Goal: Task Accomplishment & Management: Complete application form

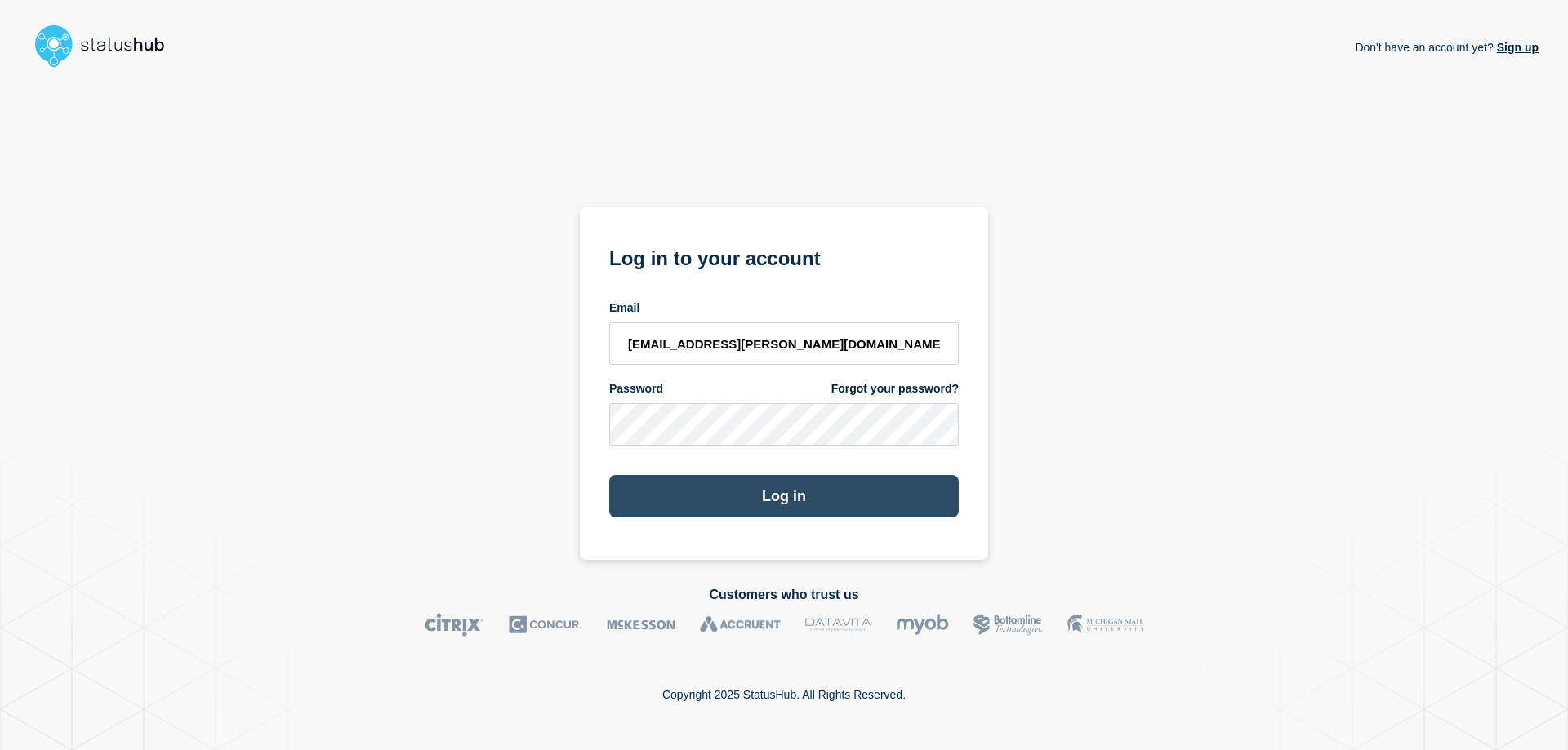
click at [763, 491] on button "Log in" at bounding box center [784, 497] width 350 height 43
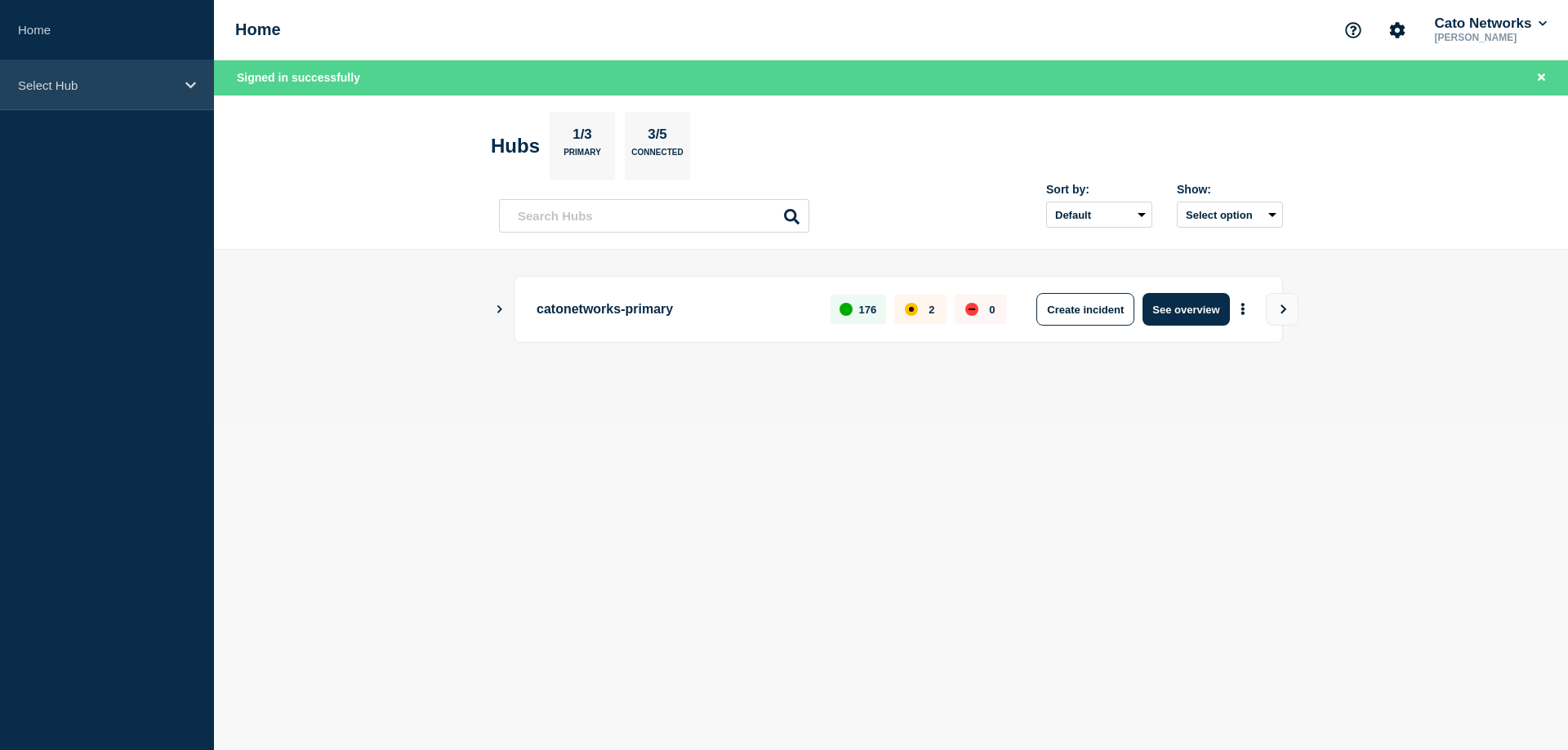
click at [189, 82] on icon at bounding box center [191, 86] width 11 height 12
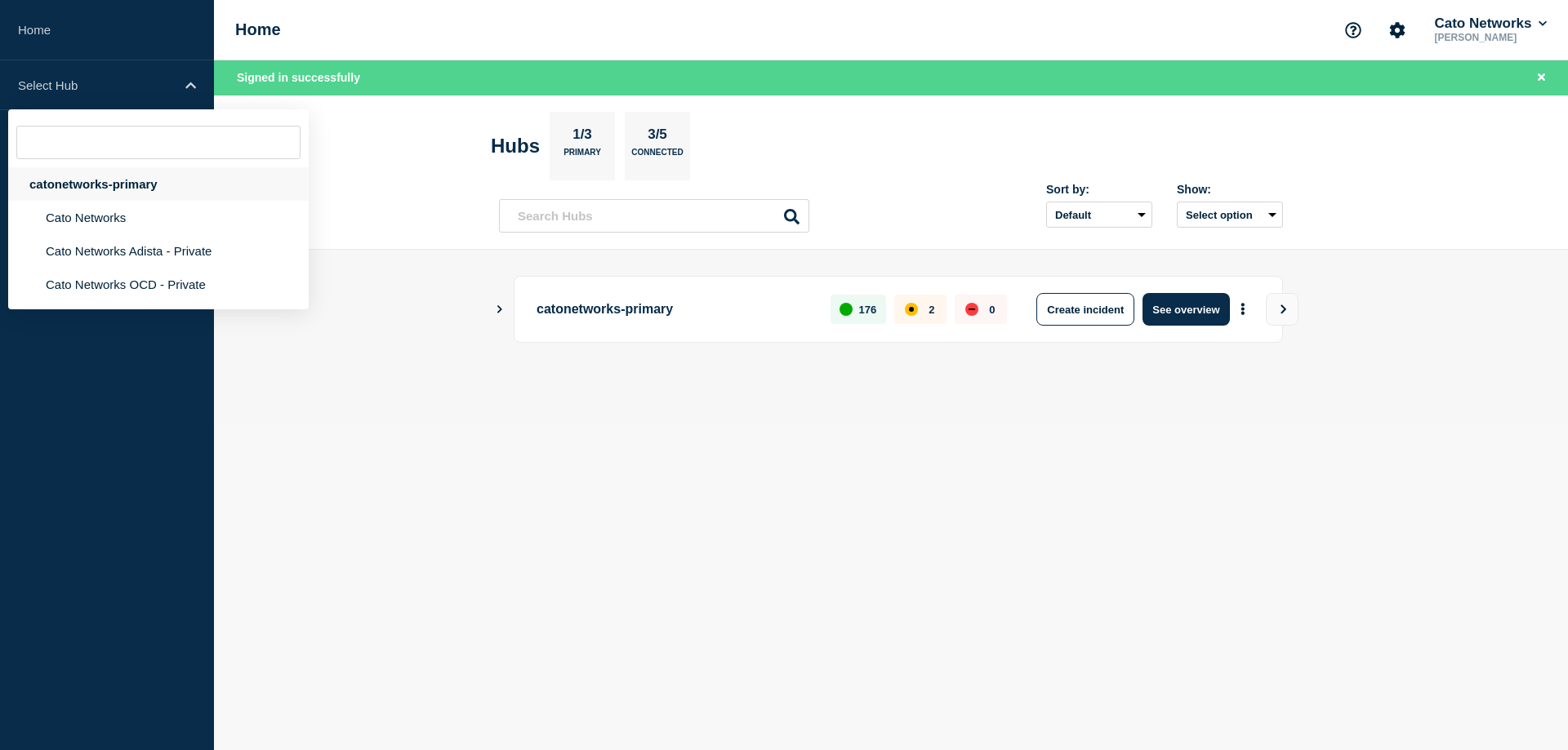
click at [89, 188] on div "catonetworks-primary" at bounding box center [158, 185] width 301 height 34
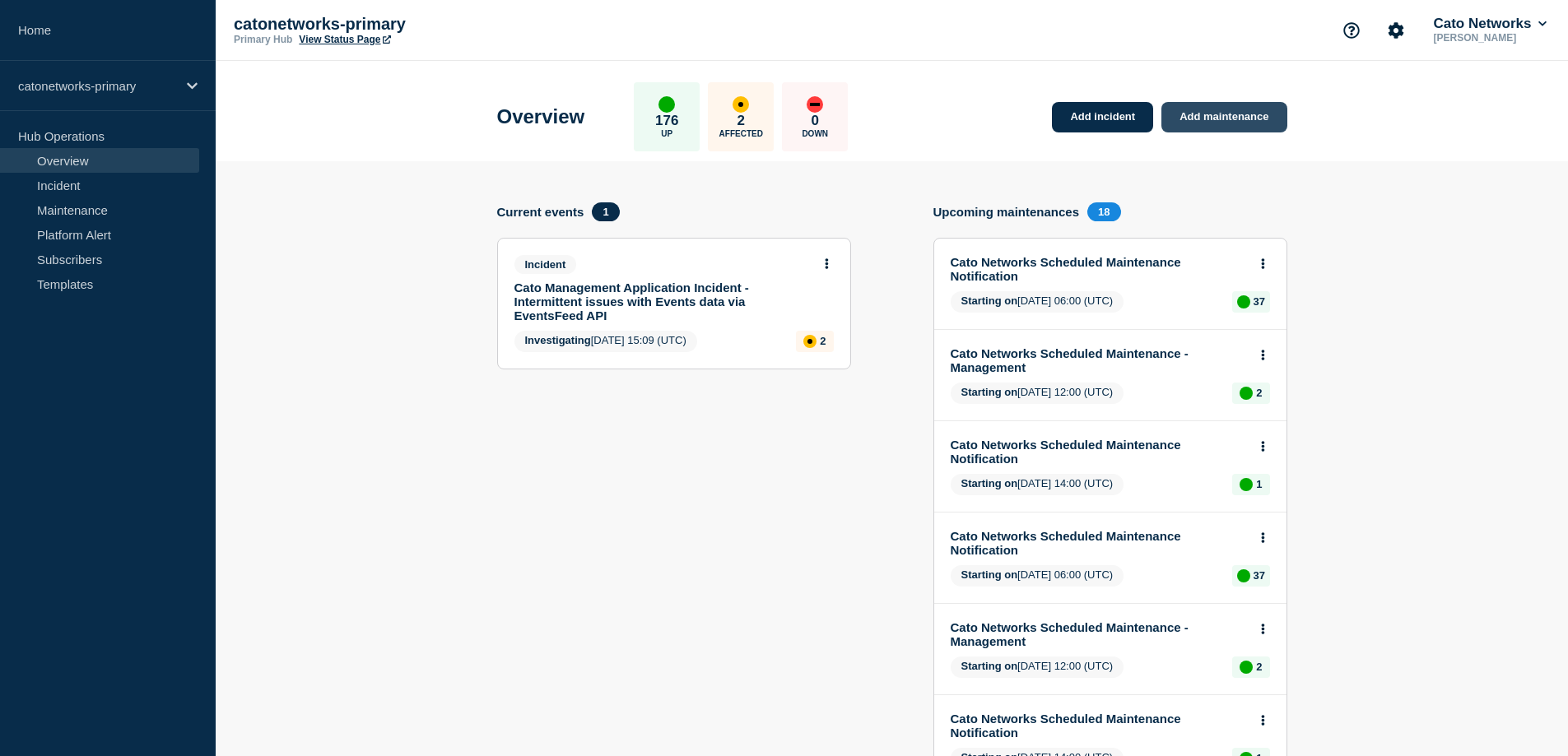
click at [1231, 120] on link "Add maintenance" at bounding box center [1224, 118] width 125 height 31
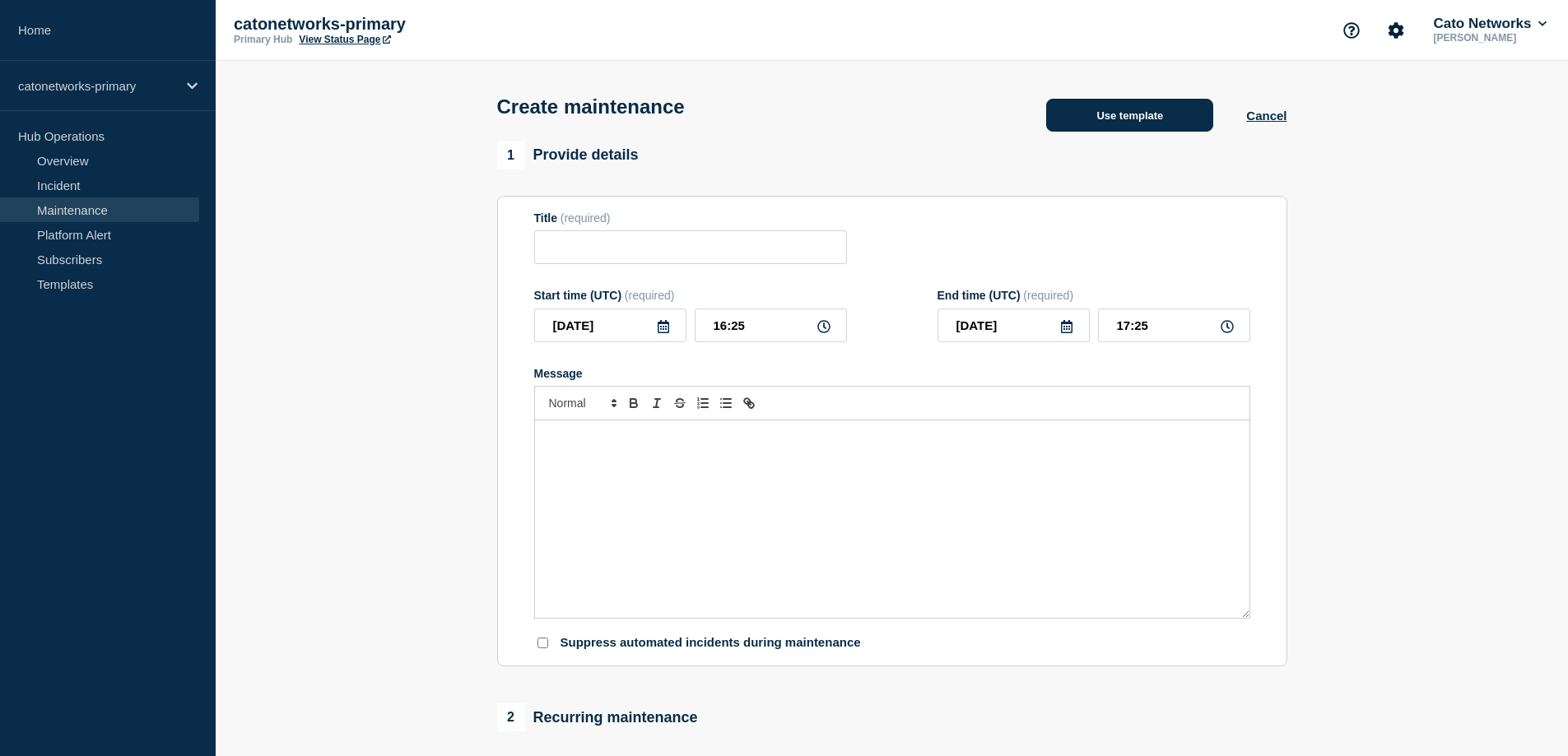
click at [1155, 119] on button "Use template" at bounding box center [1130, 115] width 167 height 33
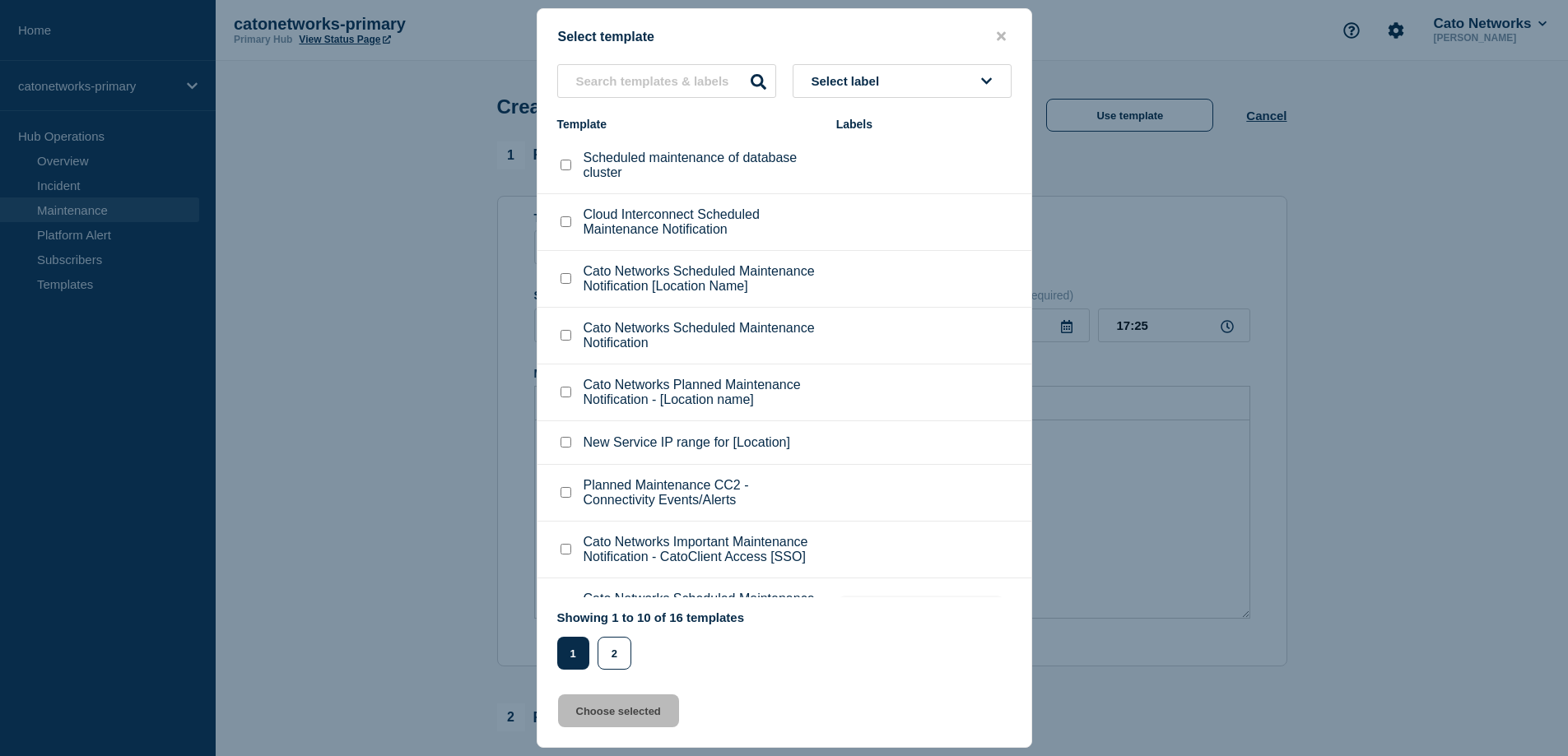
click at [869, 82] on span "Select label" at bounding box center [849, 81] width 75 height 14
click at [821, 168] on button "URGENT" at bounding box center [903, 171] width 219 height 34
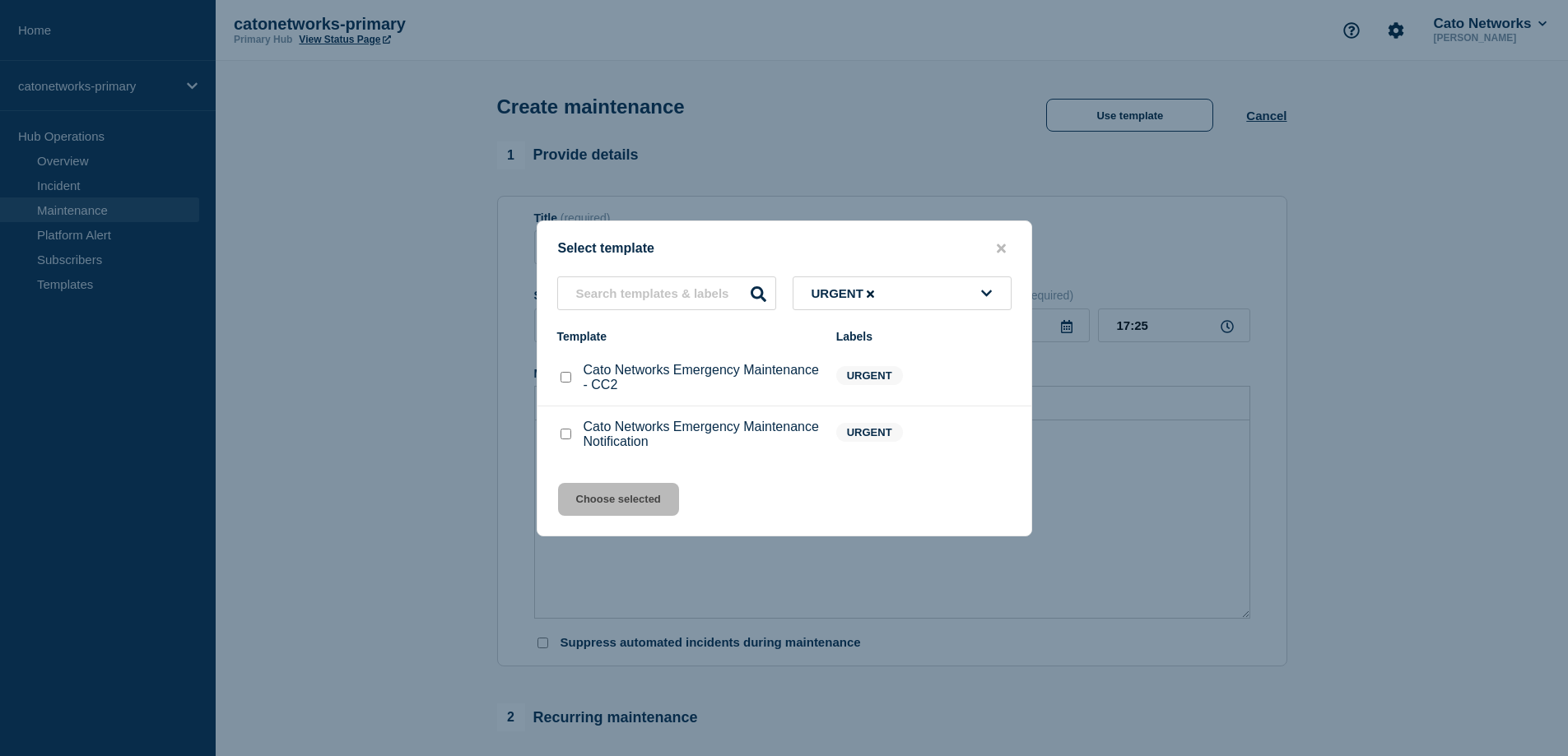
click at [566, 435] on input "Cato Networks Emergency Maintenance Notification checkbox" at bounding box center [566, 434] width 11 height 11
checkbox input "true"
click at [597, 505] on button "Choose selected" at bounding box center [619, 499] width 121 height 33
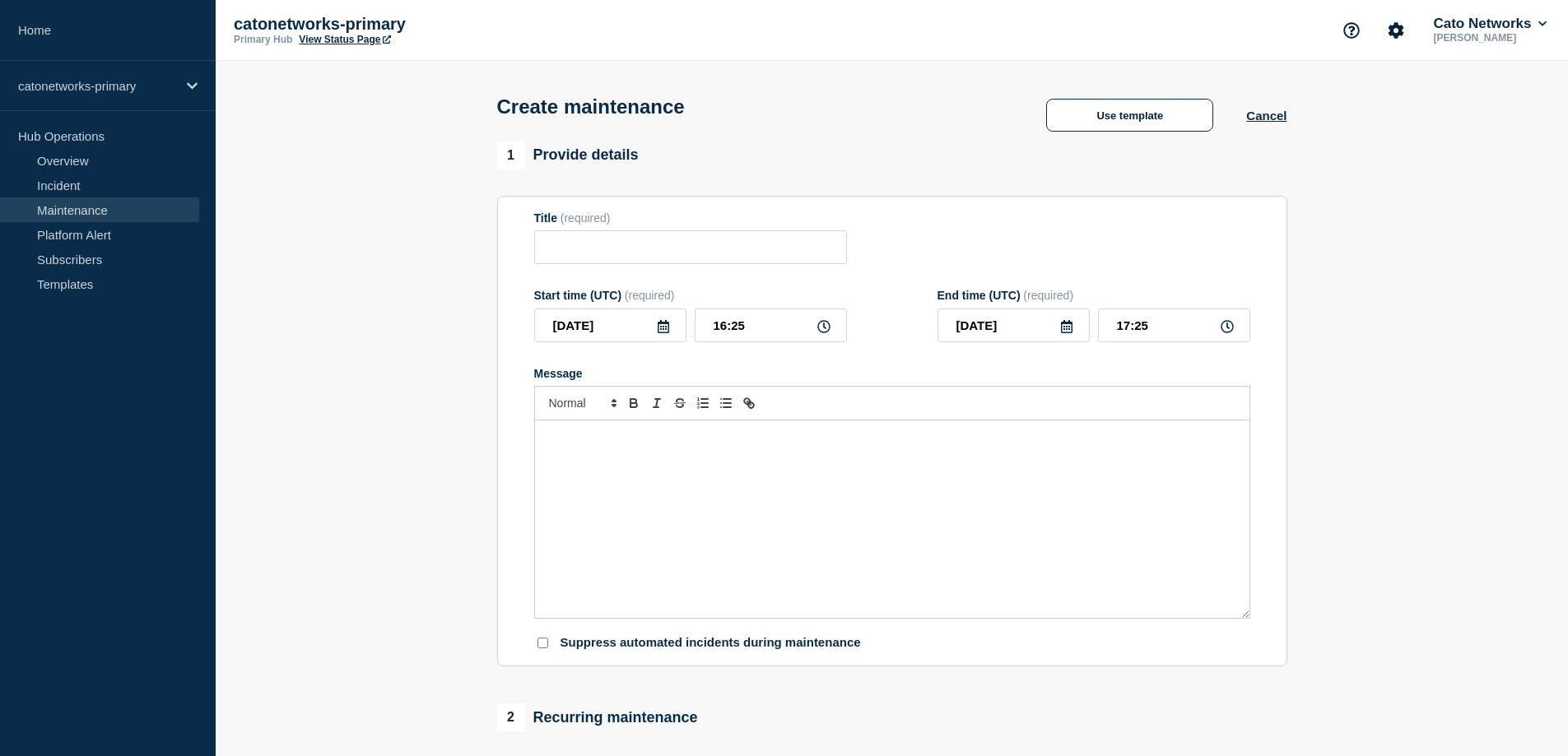
type input "Cato Networks Emergency Maintenance Notification"
checkbox input "false"
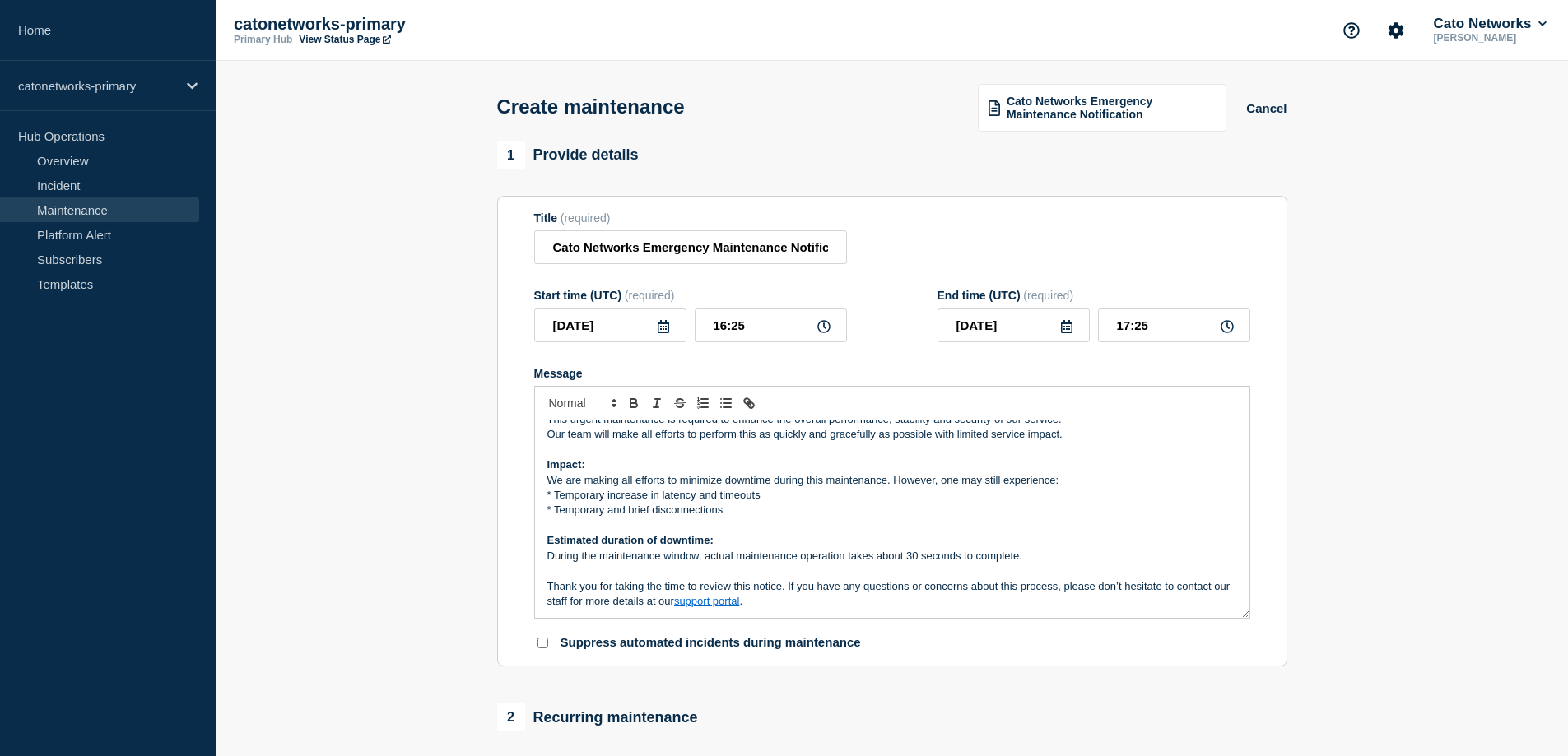
scroll to position [171, 0]
drag, startPoint x: 796, startPoint y: 607, endPoint x: 806, endPoint y: 599, distance: 12.8
click at [796, 607] on p "Thank you for taking the time to review this notice. If you have any questions …" at bounding box center [892, 594] width 690 height 31
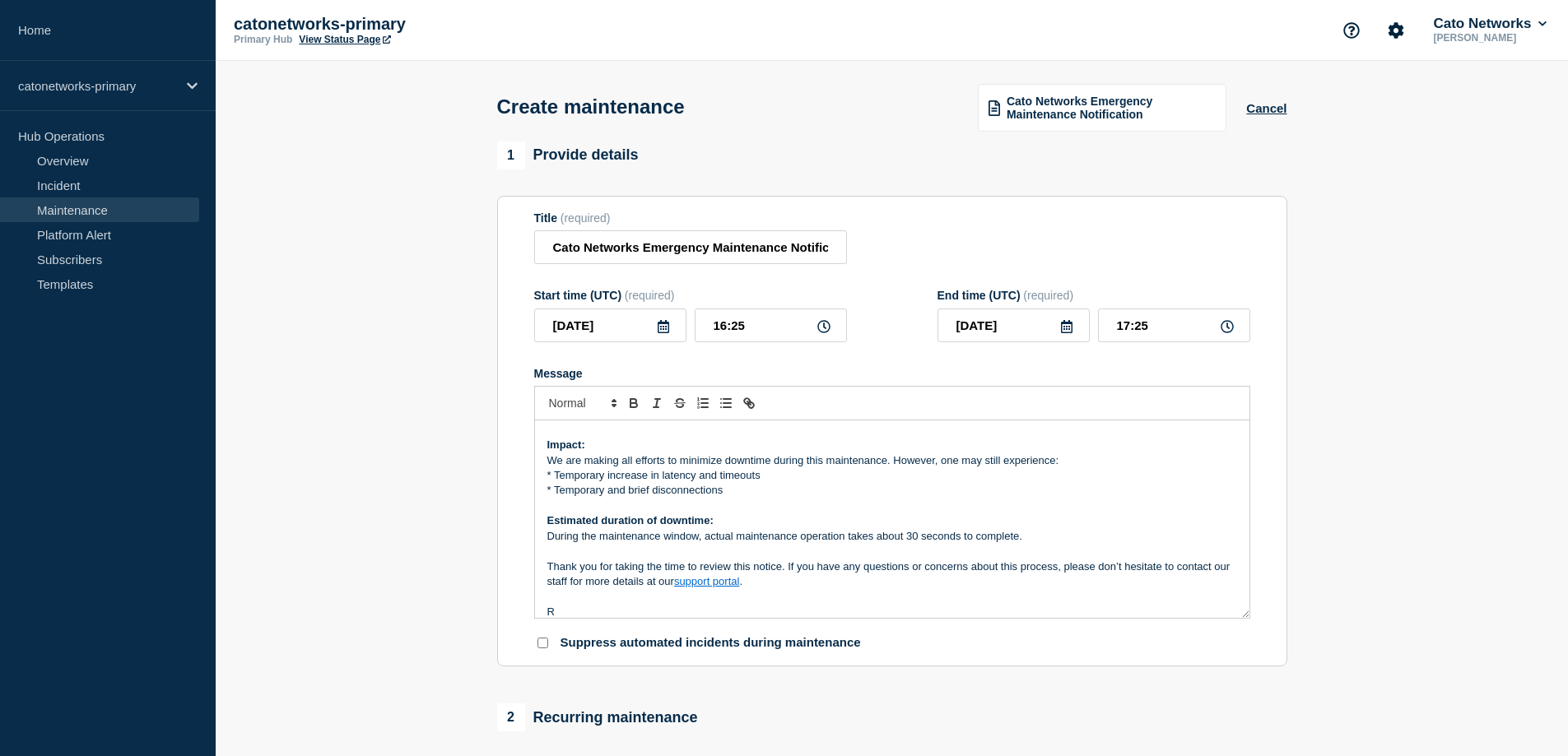
scroll to position [191, 0]
click at [622, 327] on input "[DATE]" at bounding box center [610, 325] width 152 height 34
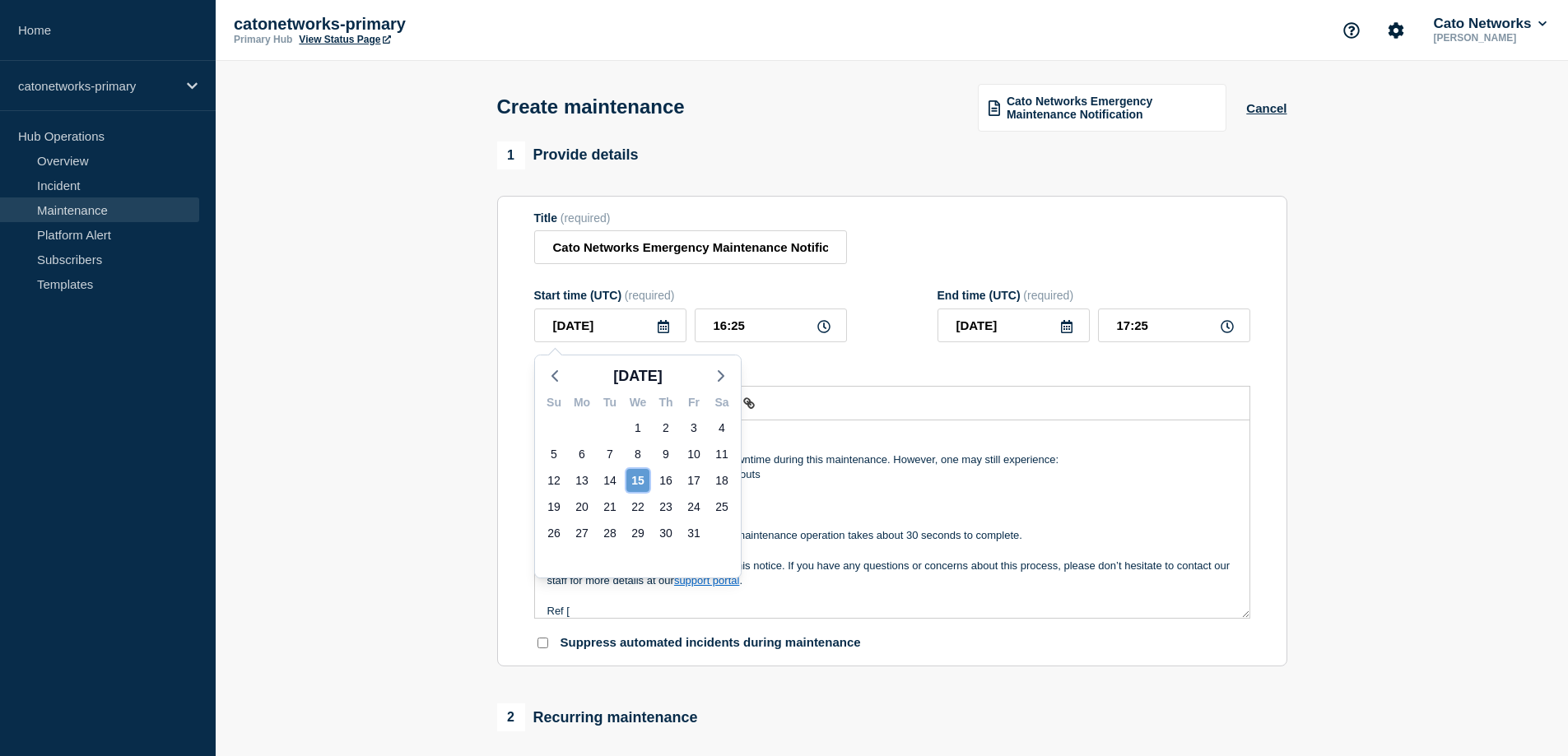
click at [638, 483] on div "15" at bounding box center [638, 481] width 23 height 23
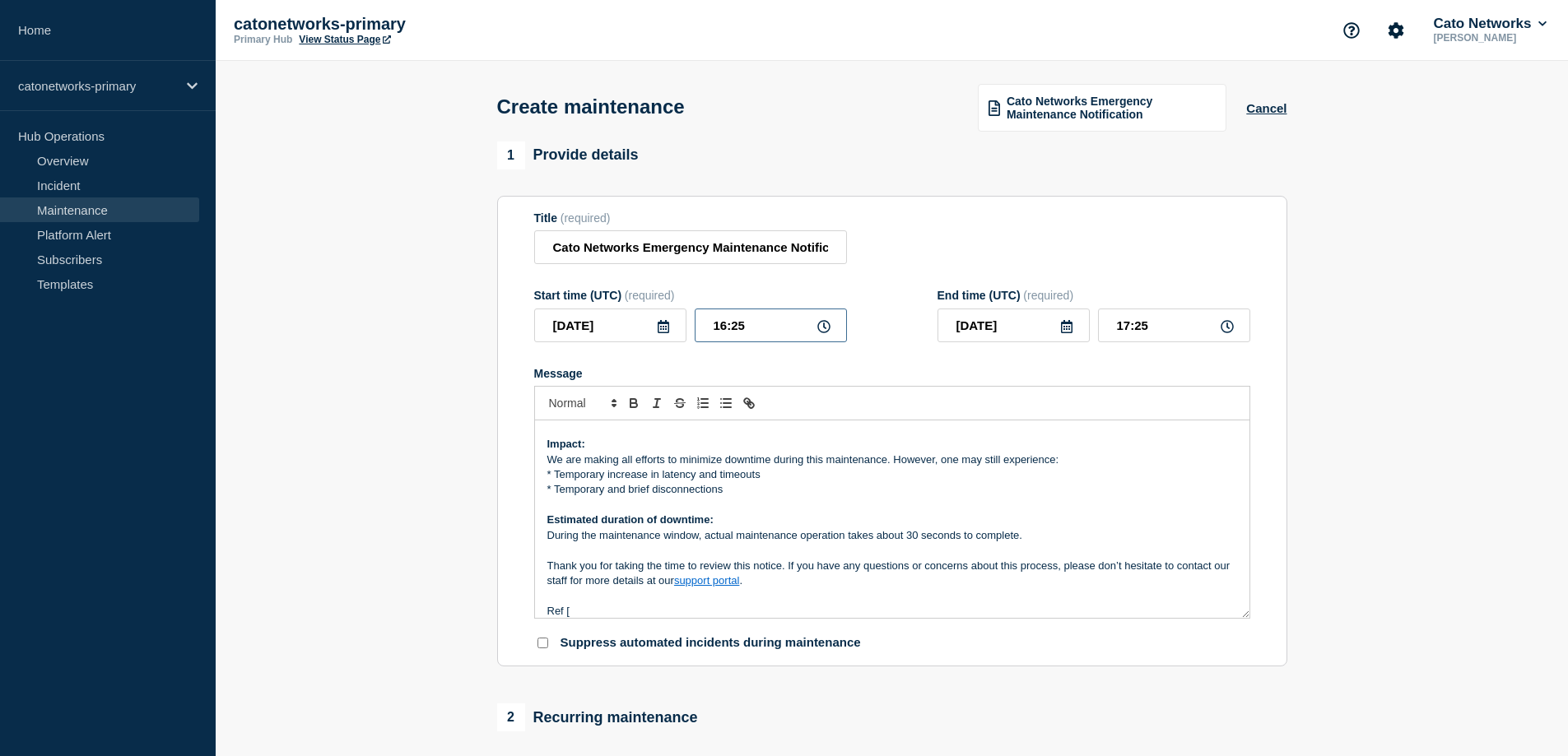
click at [750, 326] on input "16:25" at bounding box center [771, 325] width 152 height 34
drag, startPoint x: 744, startPoint y: 329, endPoint x: 729, endPoint y: 331, distance: 15.1
click at [729, 331] on input "16:25" at bounding box center [771, 325] width 152 height 34
type input "16:00"
type input "17:00"
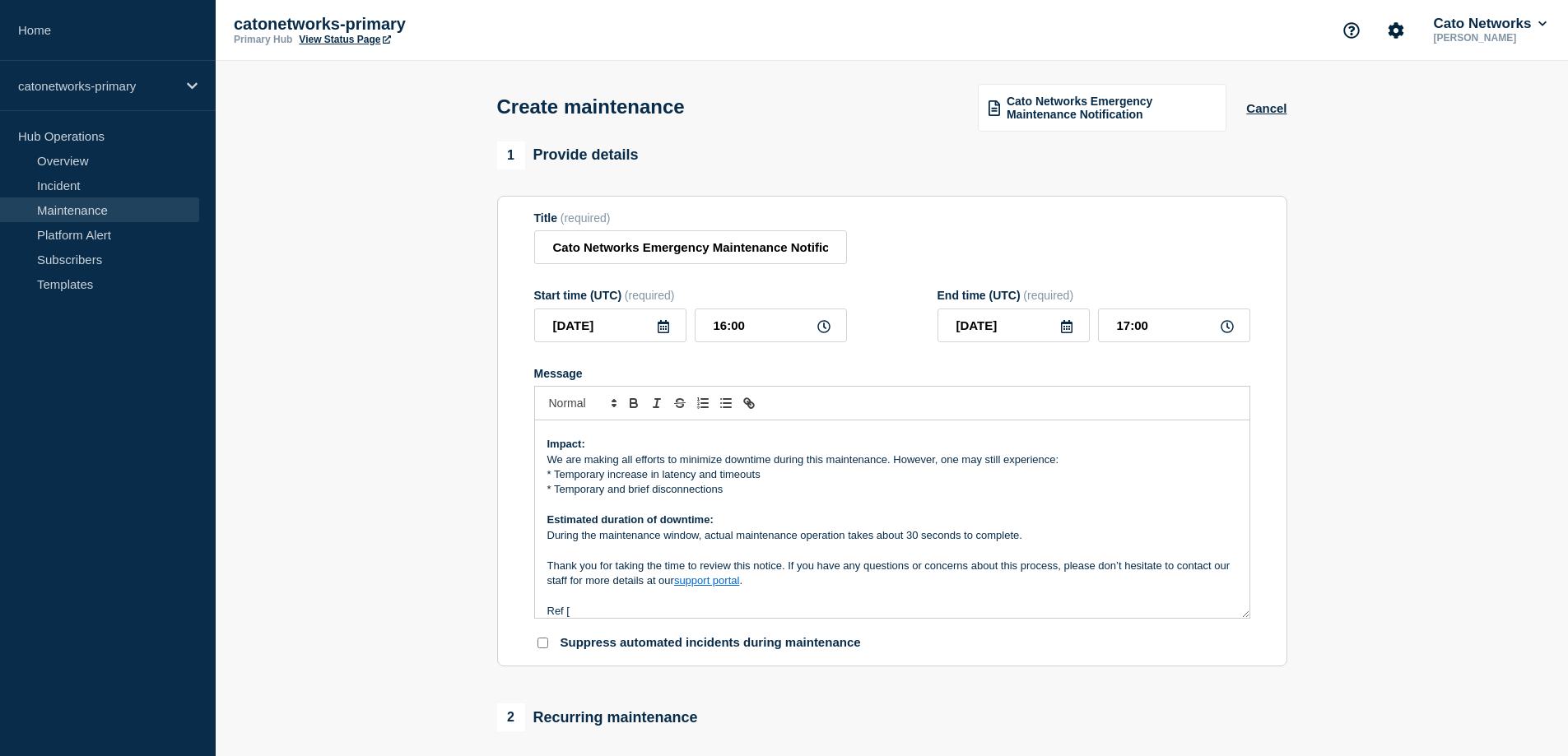
click at [1343, 452] on section "1 Provide details Title (required) Cato Networks Emergency Maintenance Notifica…" at bounding box center [892, 712] width 1352 height 1143
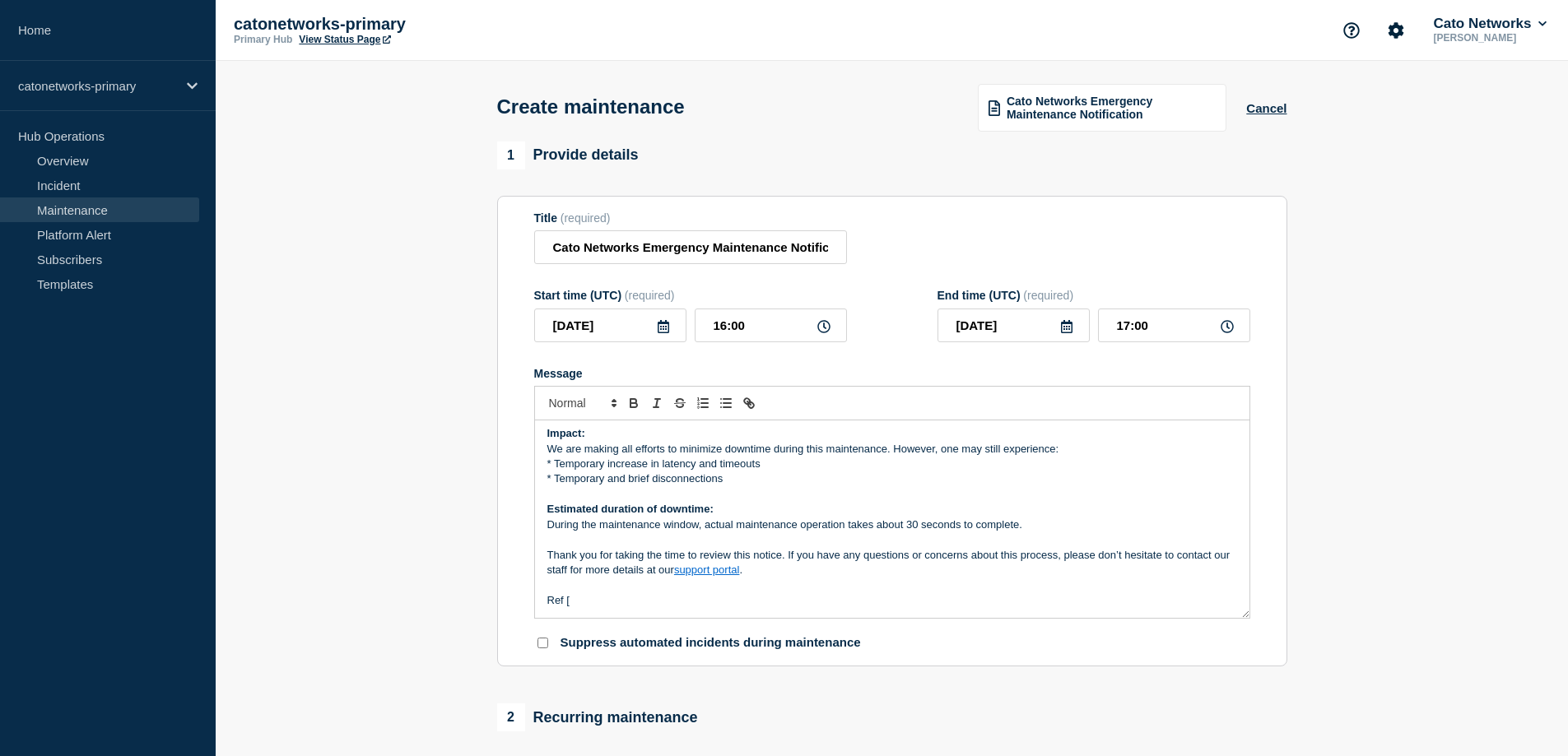
click at [617, 603] on p "Ref [" at bounding box center [892, 600] width 690 height 14
click at [655, 615] on div "Dear customer, As part of our commitment to provide the best possible infrastru…" at bounding box center [892, 520] width 715 height 198
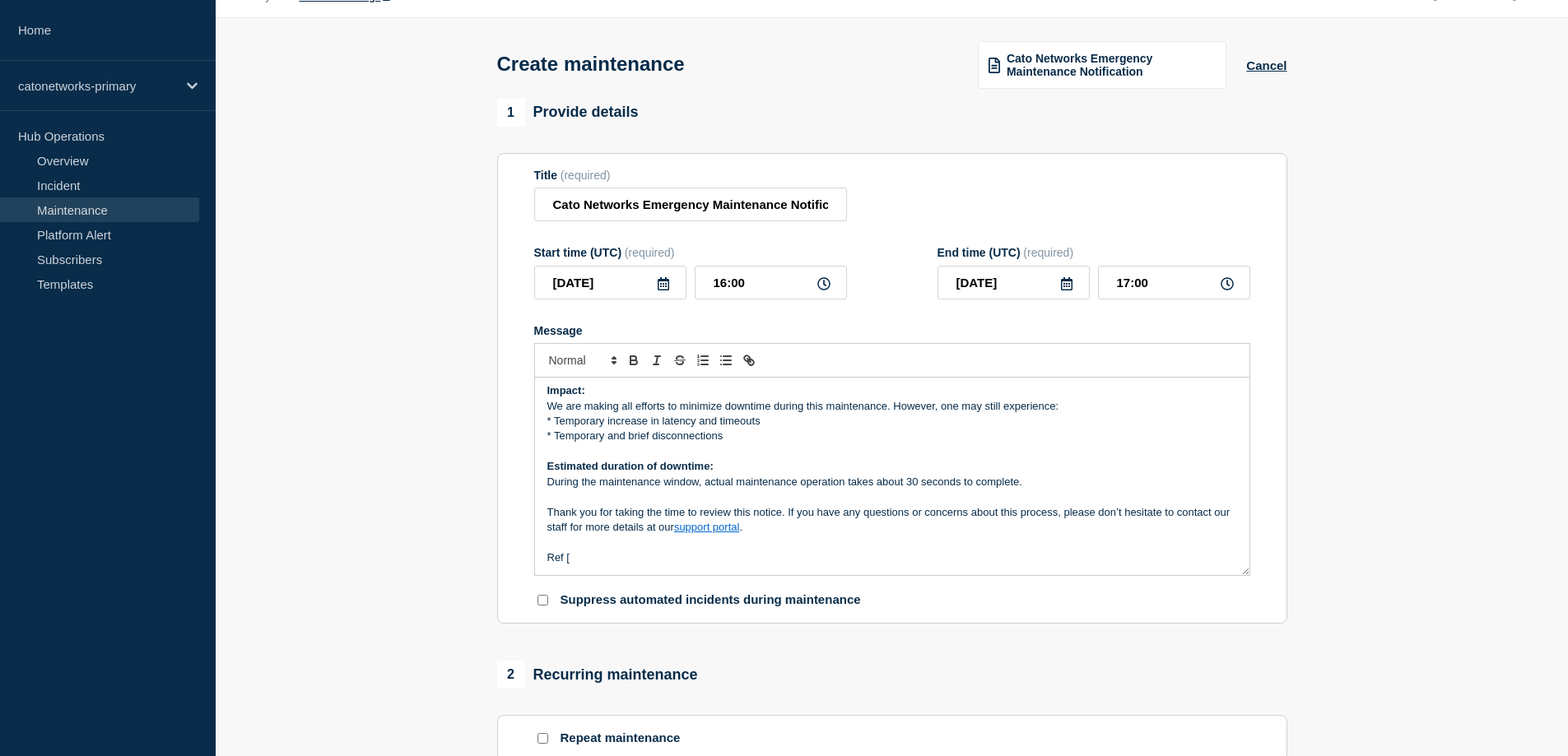
scroll to position [83, 0]
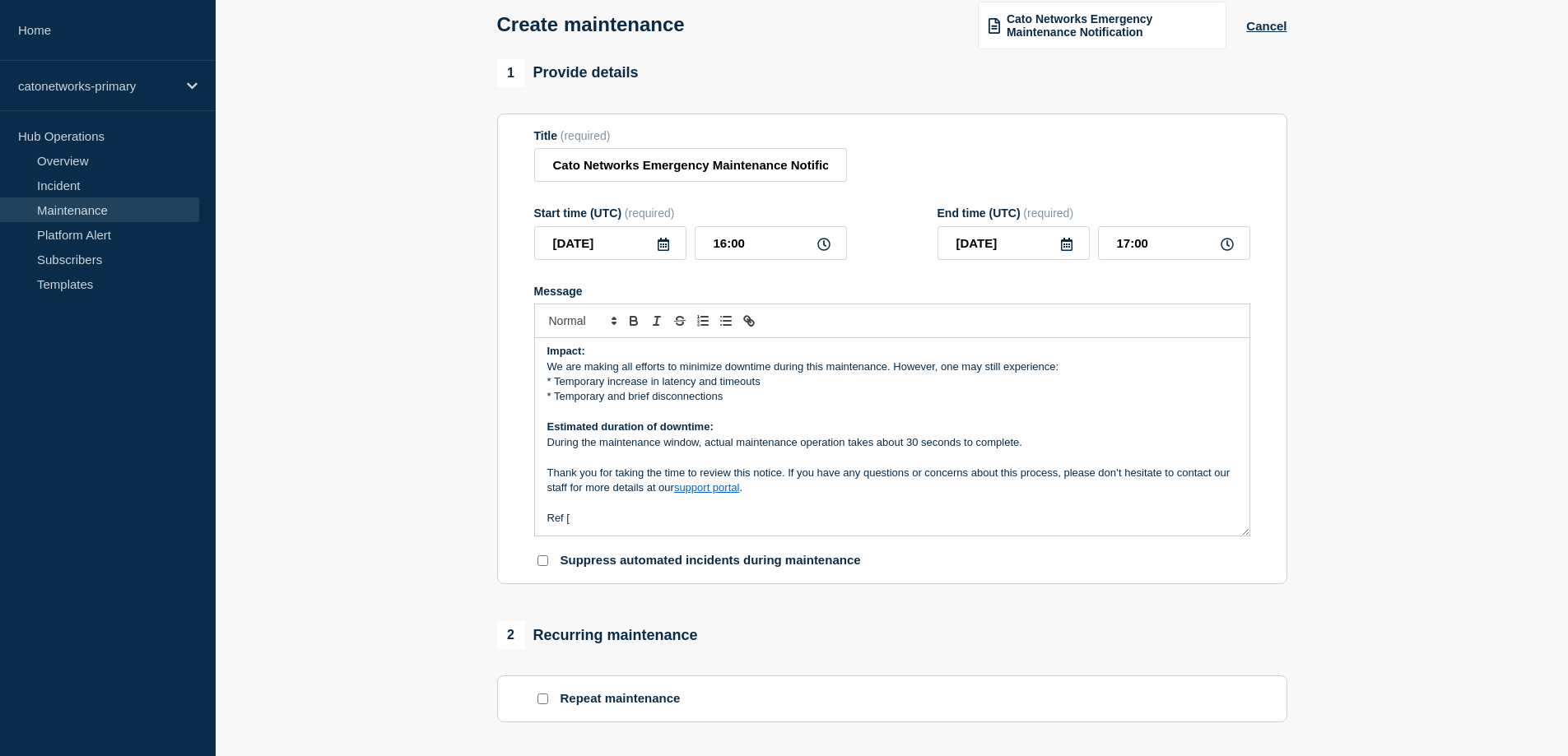
drag, startPoint x: 607, startPoint y: 521, endPoint x: 531, endPoint y: 520, distance: 76.0
click at [531, 520] on section "Title (required) Cato Networks Emergency Maintenance Notification Start time (U…" at bounding box center [892, 349] width 790 height 472
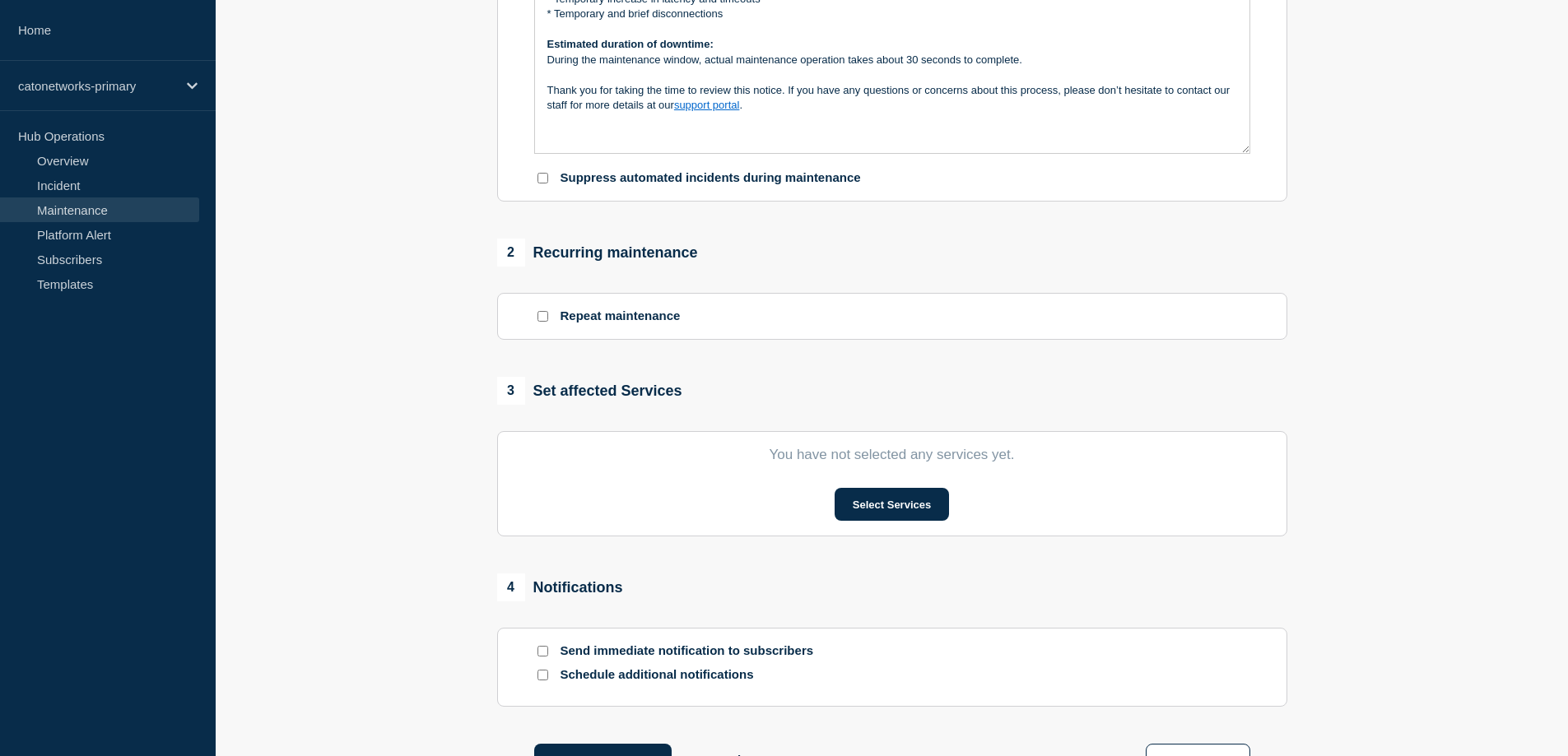
scroll to position [494, 0]
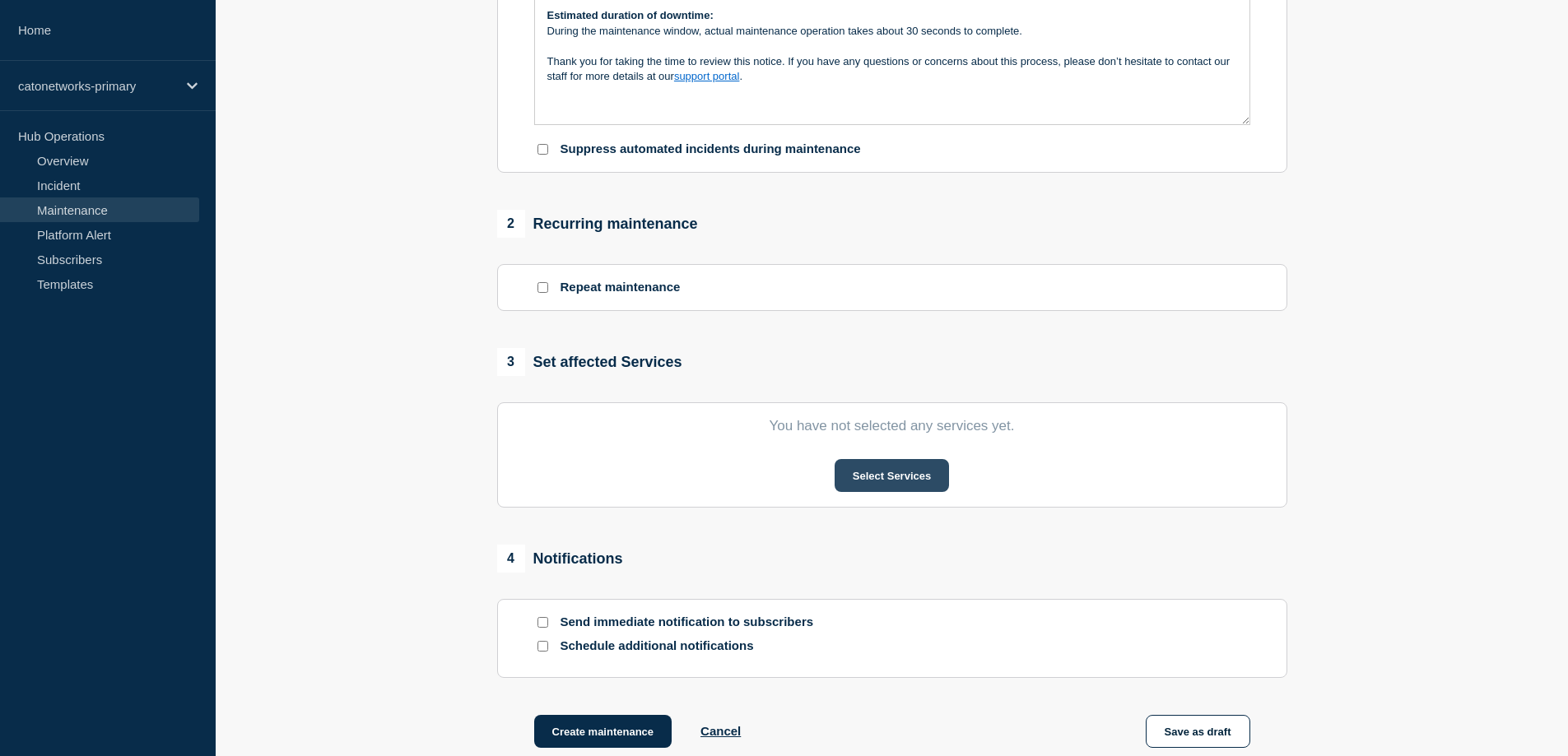
click at [859, 476] on button "Select Services" at bounding box center [891, 476] width 114 height 33
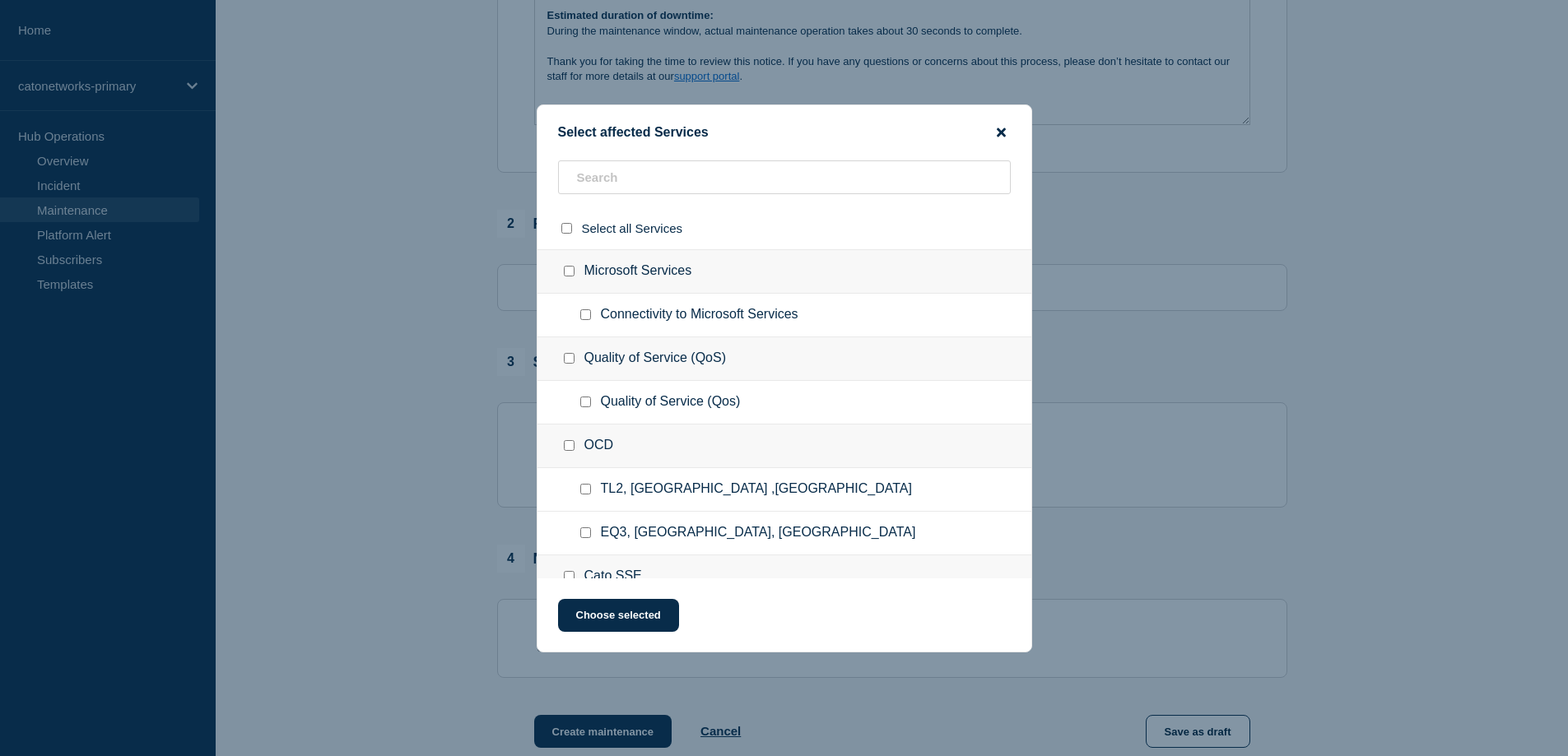
click at [1002, 134] on icon "close button" at bounding box center [1002, 132] width 9 height 9
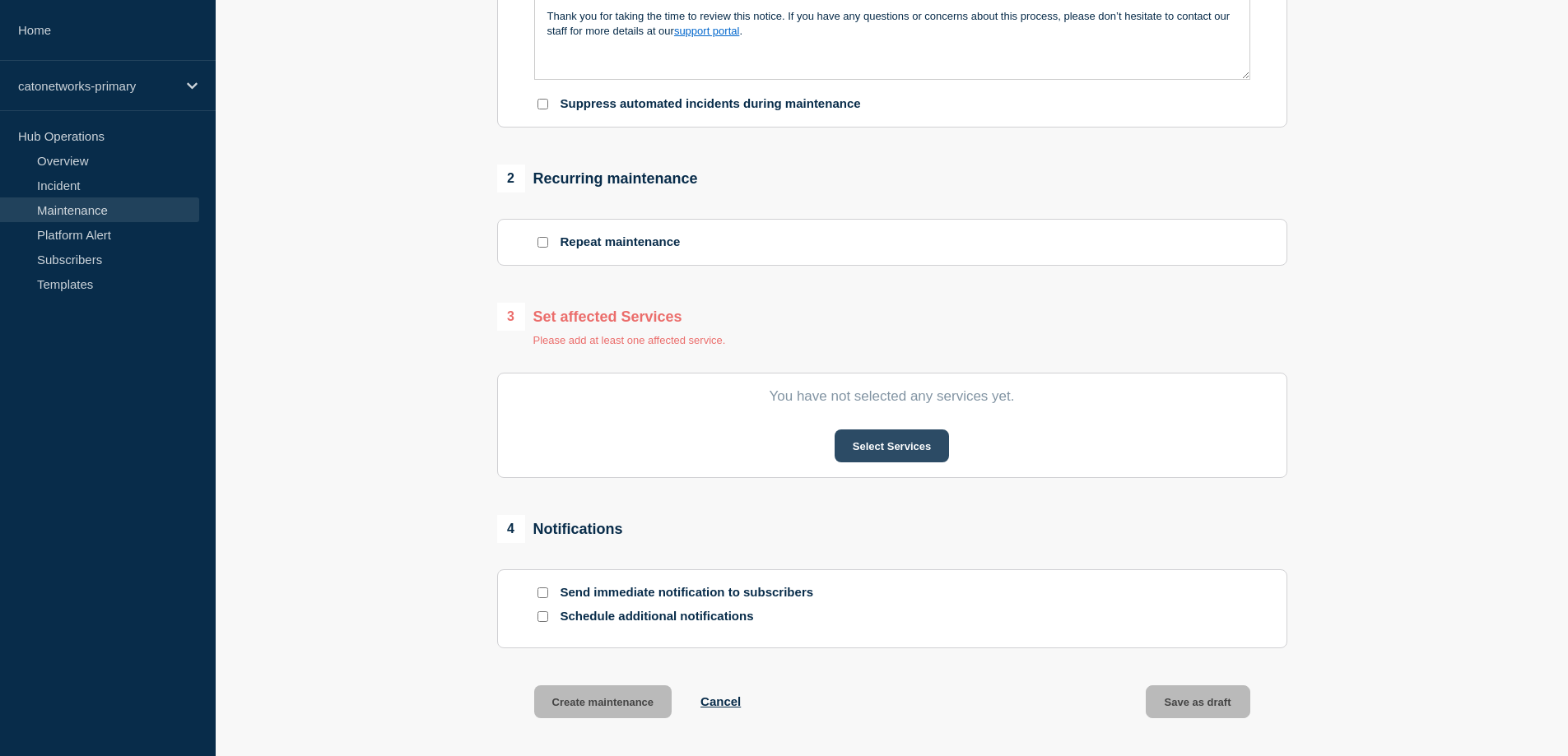
scroll to position [530, 0]
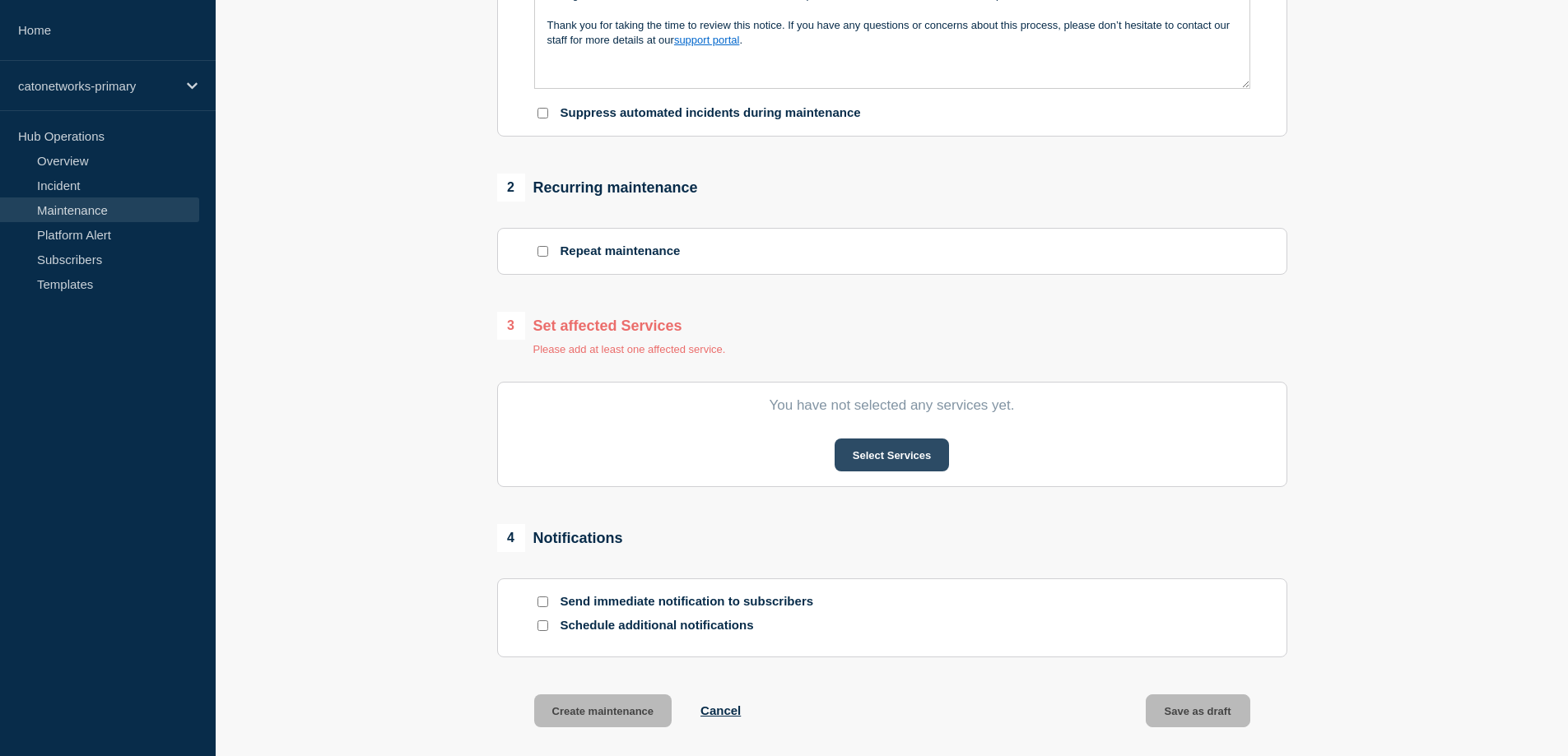
click at [881, 458] on button "Select Services" at bounding box center [891, 455] width 114 height 33
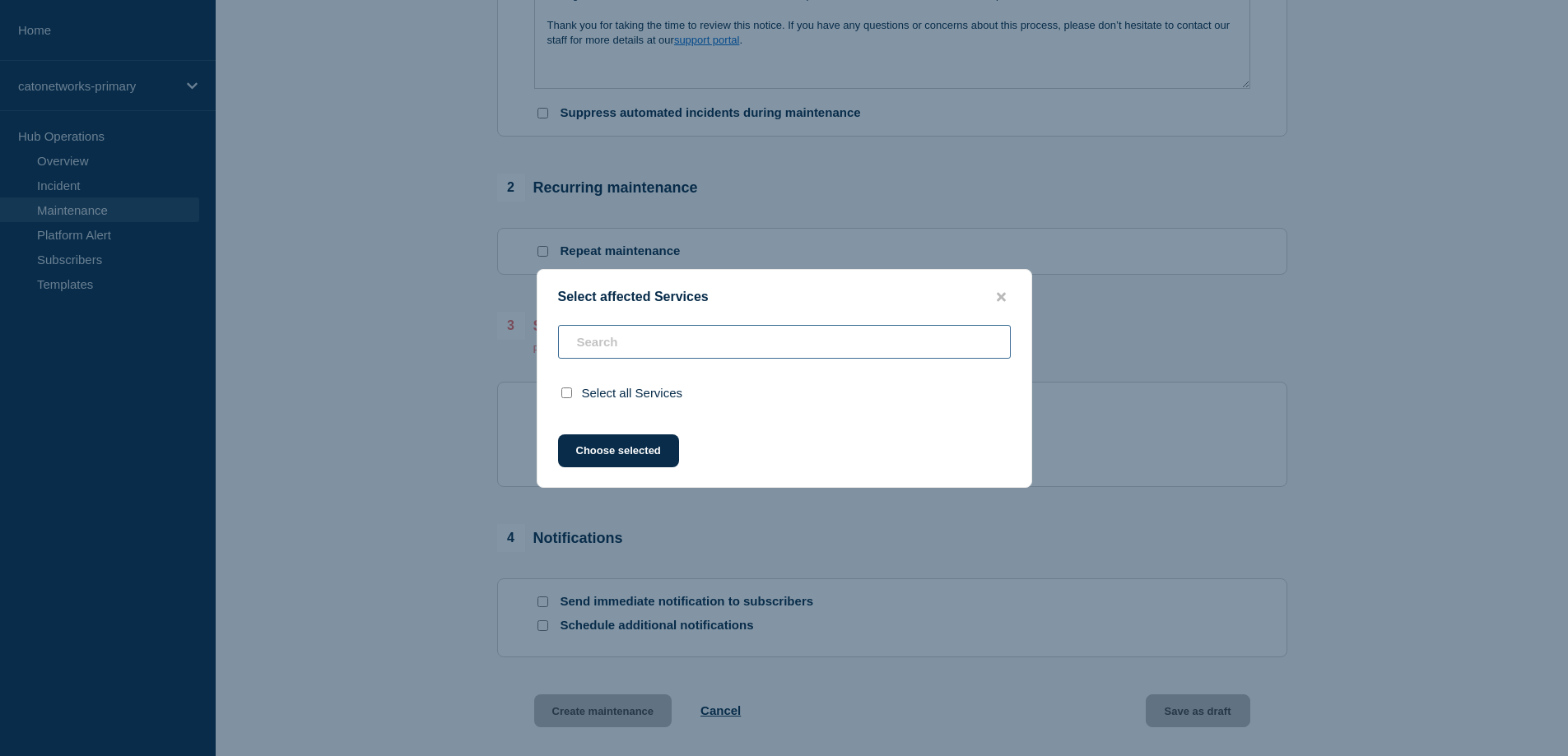
click at [667, 342] on input "text" at bounding box center [785, 342] width 453 height 34
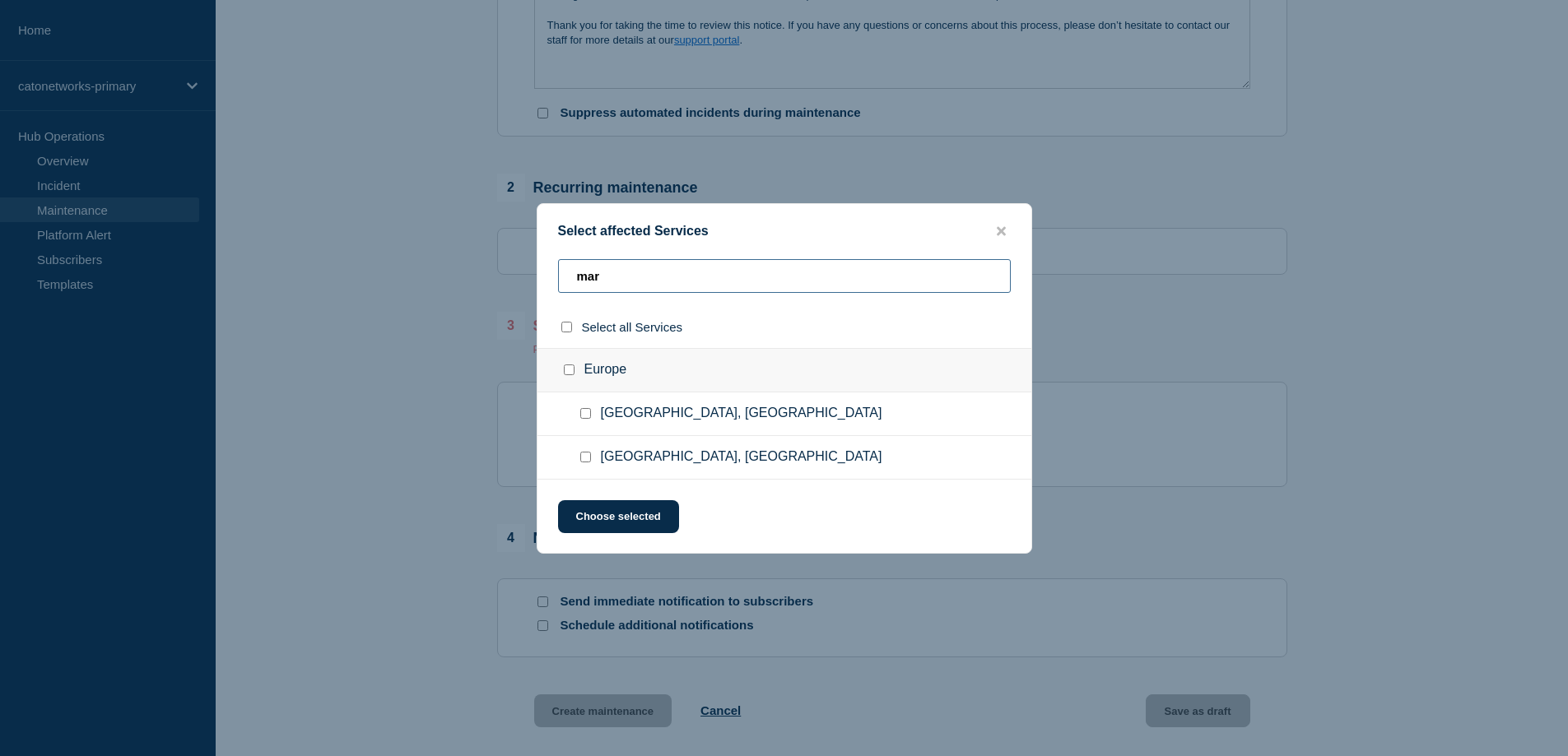
type input "mar"
click at [584, 456] on input "Marseille, France checkbox" at bounding box center [586, 458] width 11 height 11
checkbox input "true"
drag, startPoint x: 623, startPoint y: 278, endPoint x: 482, endPoint y: 271, distance: 141.2
click at [483, 271] on div "Select affected Services mar Select all Services [GEOGRAPHIC_DATA] [GEOGRAPHIC_…" at bounding box center [784, 378] width 1568 height 756
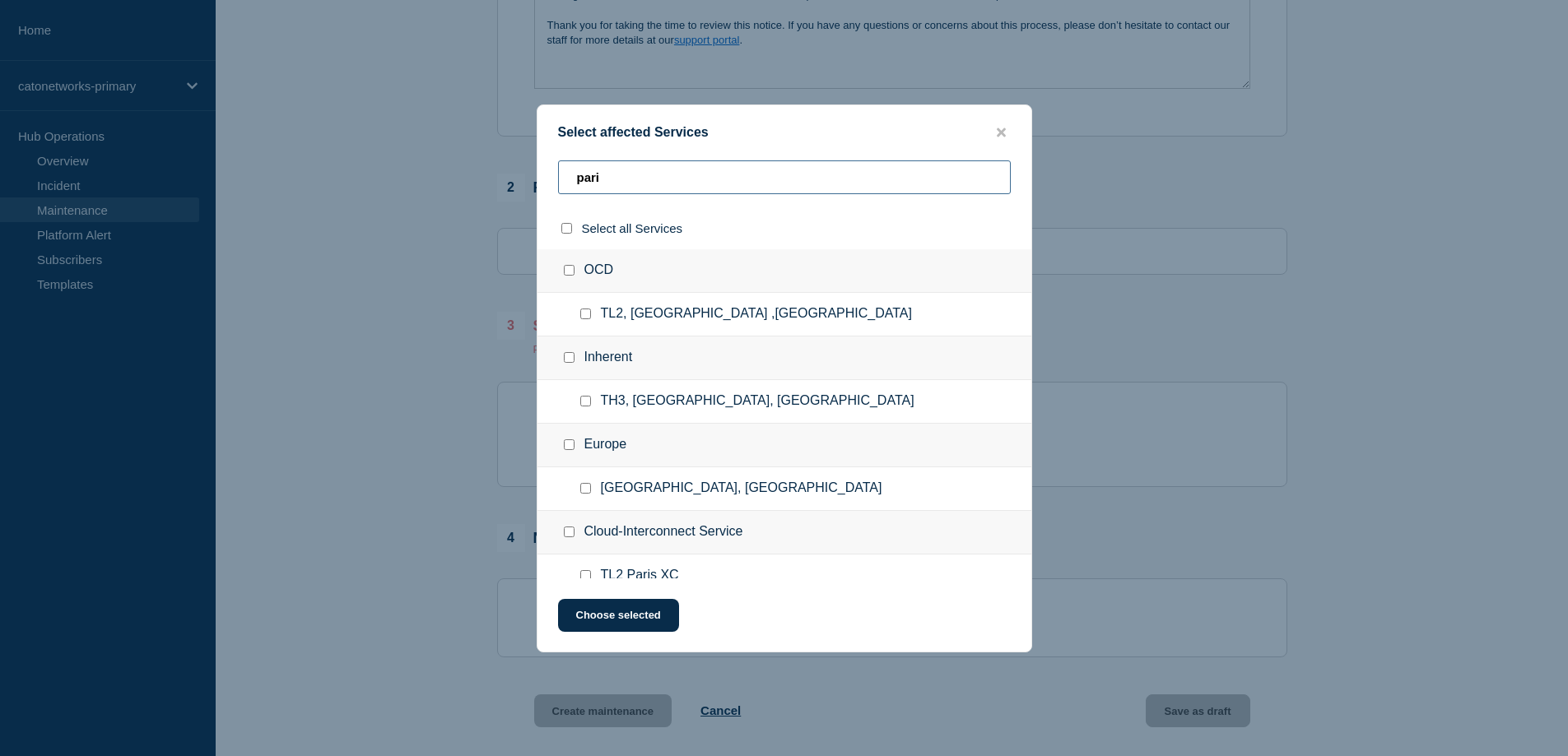
scroll to position [0, 0]
type input "pari"
click at [583, 494] on input "Paris, France checkbox" at bounding box center [586, 489] width 11 height 11
checkbox input "true"
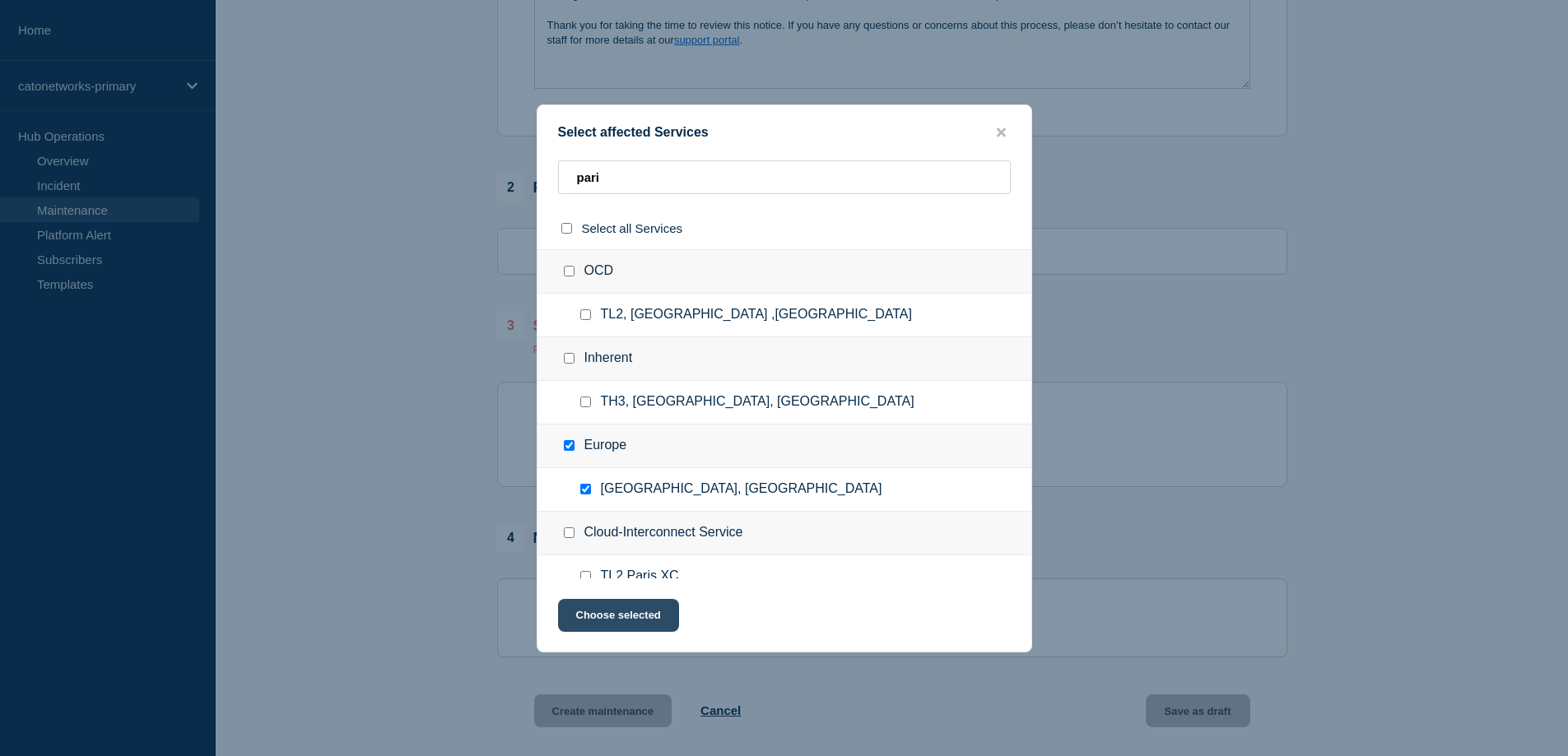
click at [617, 618] on button "Choose selected" at bounding box center [619, 616] width 121 height 33
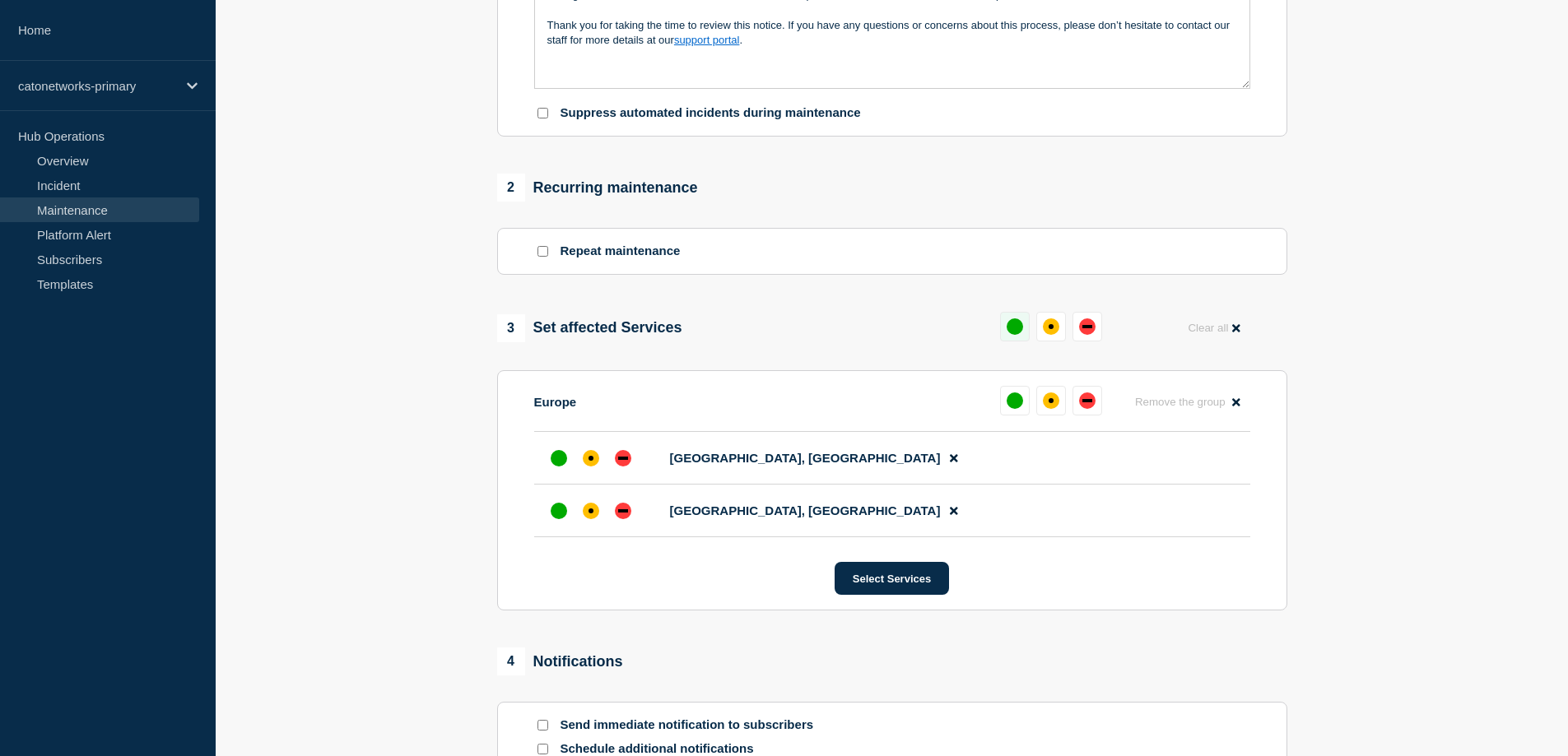
click at [1017, 334] on div "up" at bounding box center [1015, 326] width 16 height 16
click at [1007, 409] on div "up" at bounding box center [1008, 401] width 16 height 16
click at [1010, 406] on div "up" at bounding box center [1008, 401] width 16 height 16
click at [1002, 409] on div "up" at bounding box center [1008, 401] width 16 height 16
click at [558, 517] on div "up" at bounding box center [559, 511] width 16 height 16
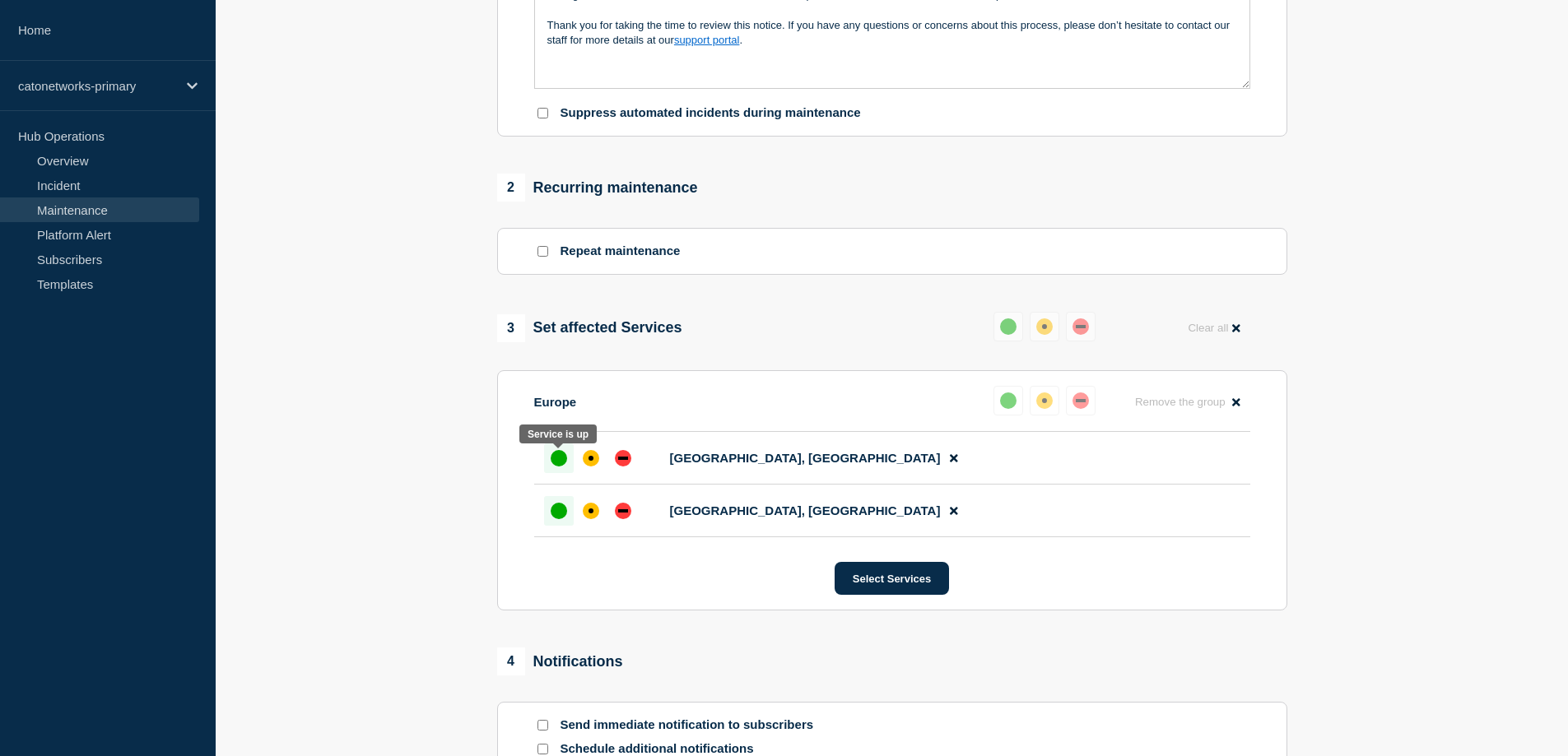
click at [558, 463] on div "up" at bounding box center [559, 458] width 16 height 16
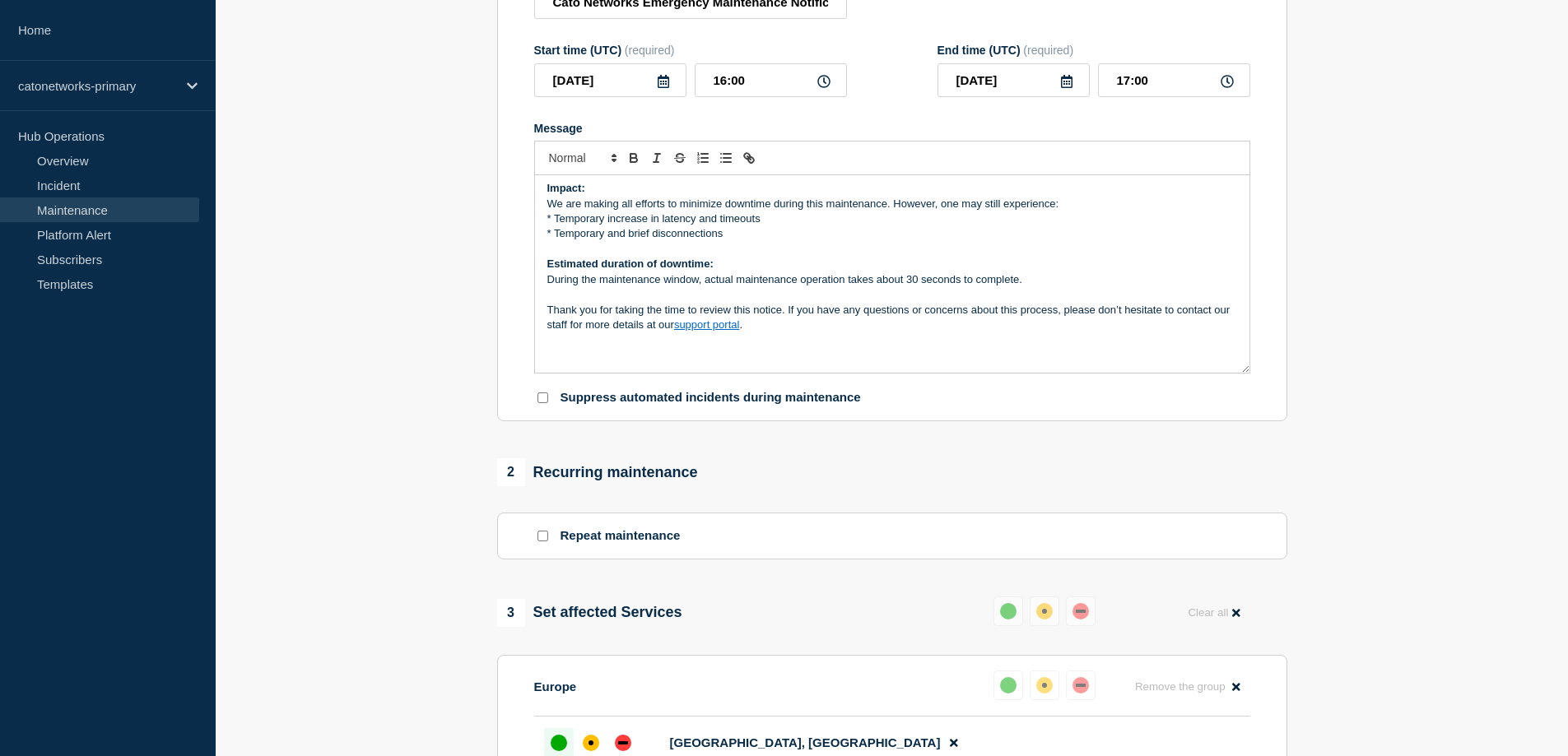
scroll to position [200, 0]
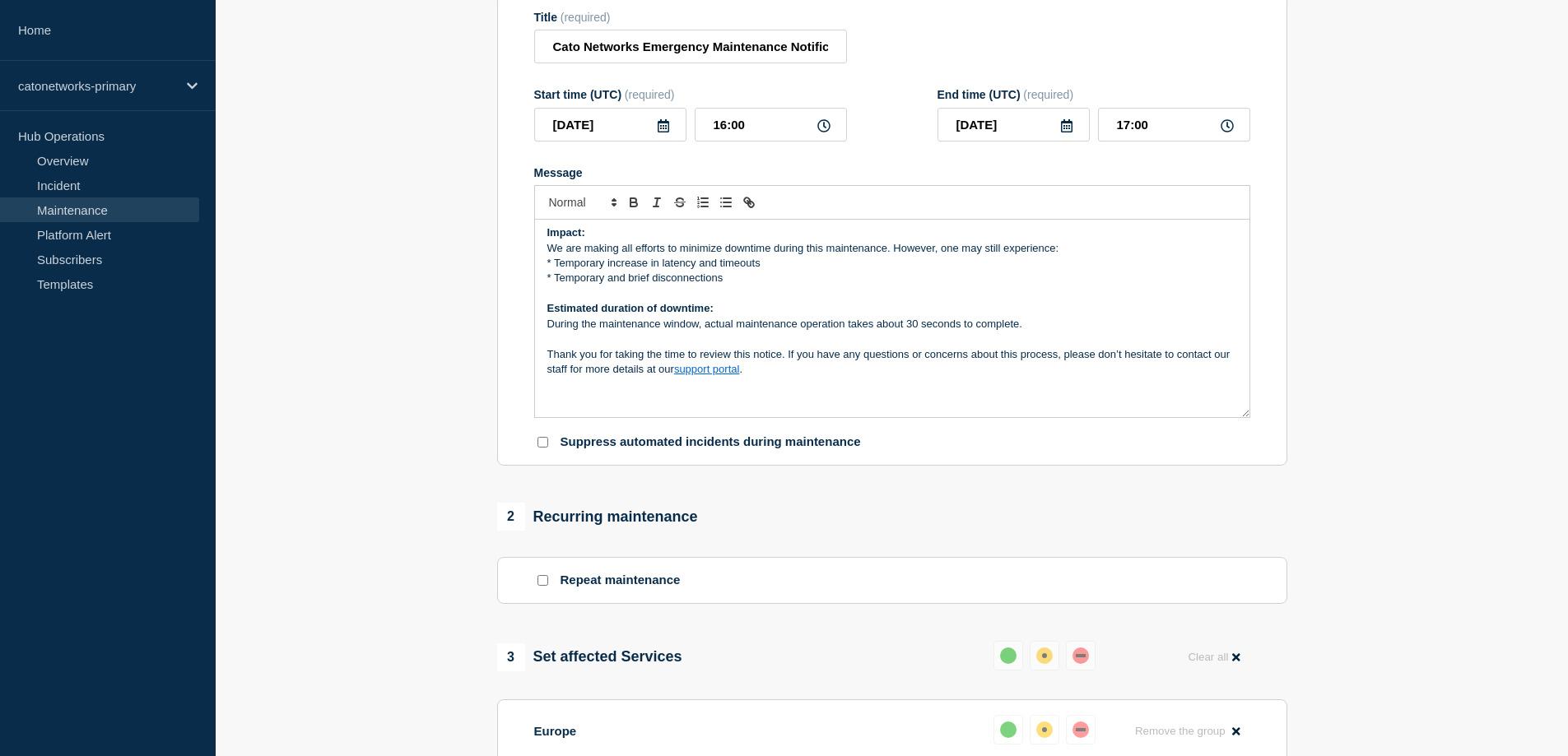
click at [767, 401] on p "Message" at bounding box center [892, 400] width 690 height 14
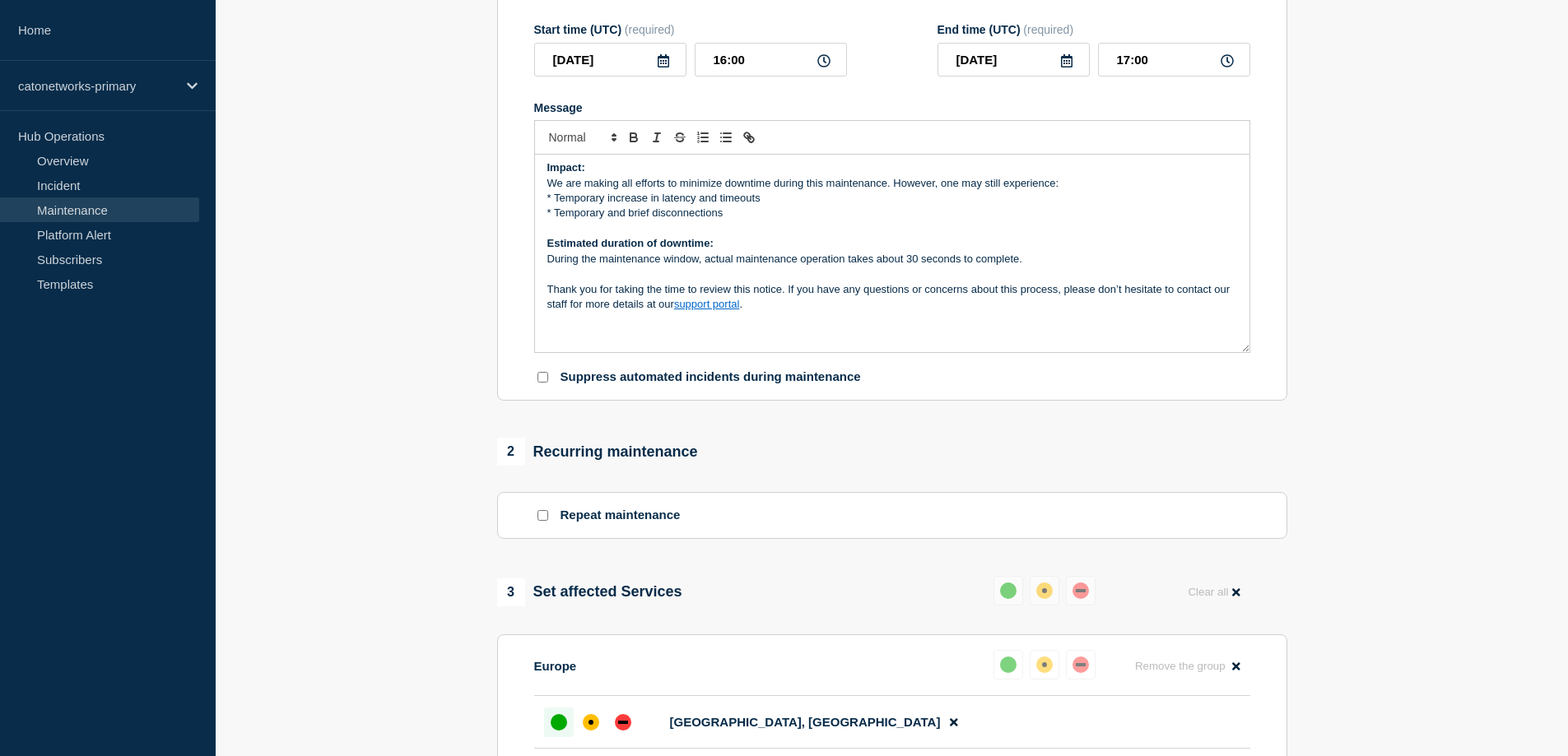
scroll to position [242, 0]
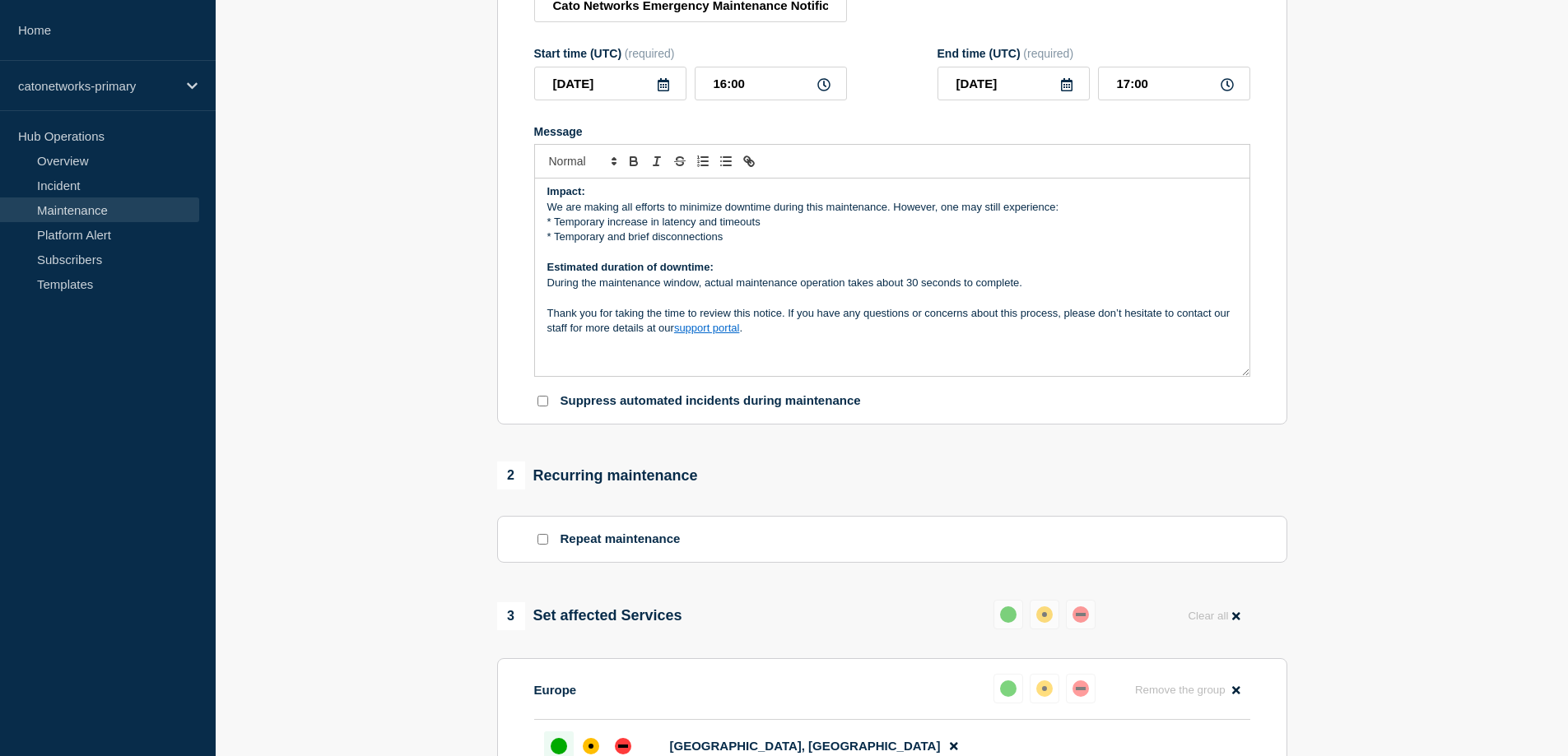
click at [727, 366] on p "Message" at bounding box center [892, 359] width 690 height 14
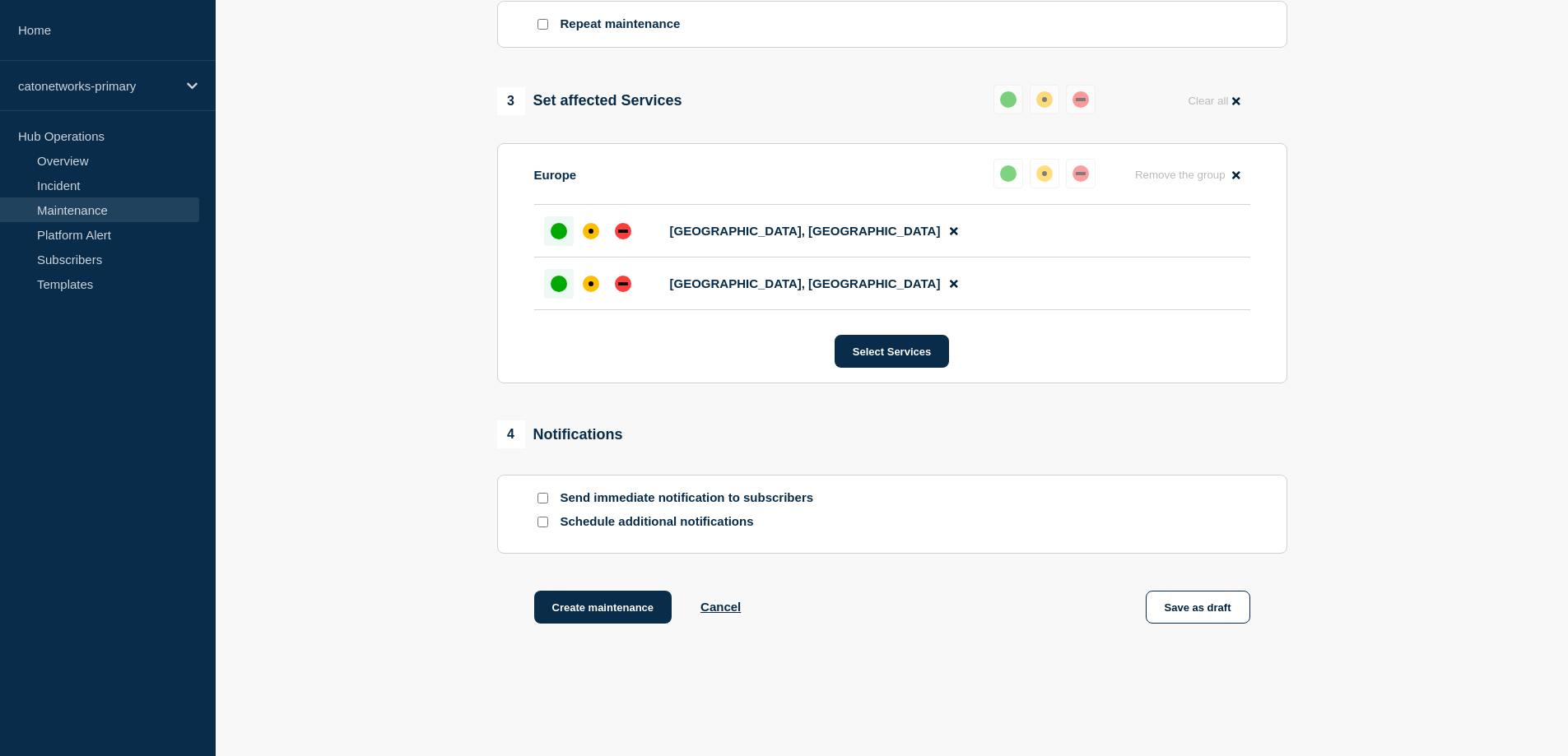
scroll to position [818, 0]
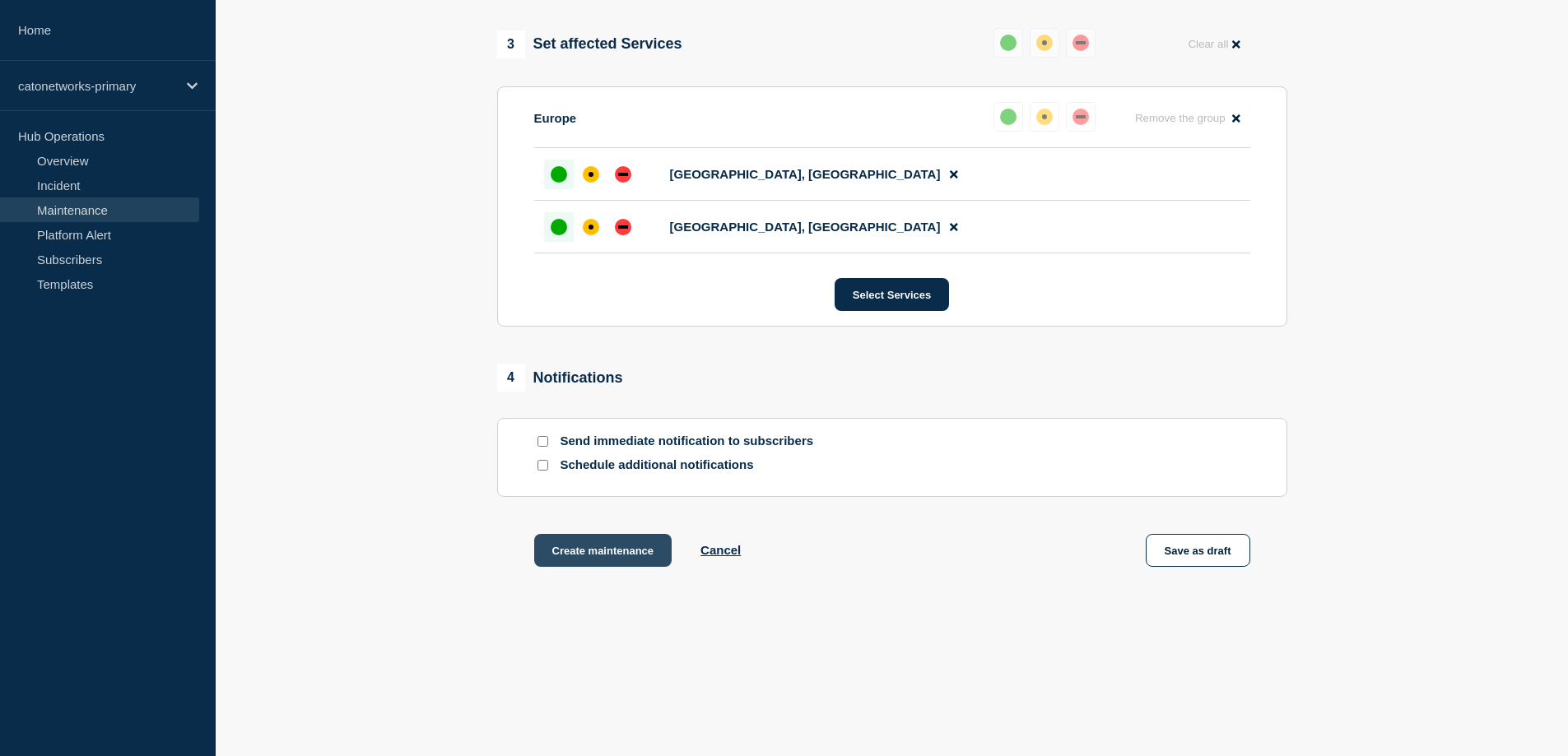
click at [577, 555] on button "Create maintenance" at bounding box center [603, 550] width 138 height 33
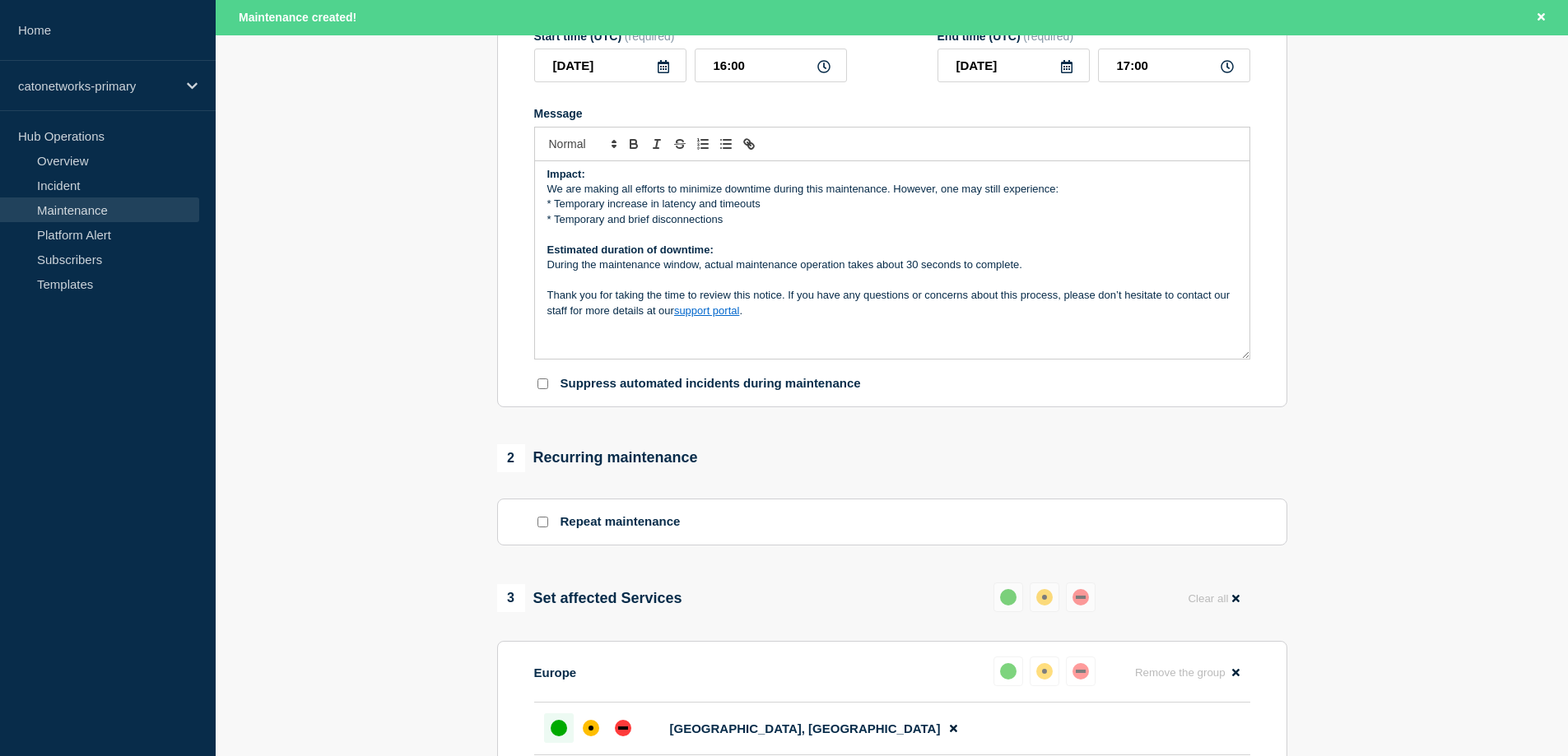
scroll to position [329, 0]
